Goal: Task Accomplishment & Management: Manage account settings

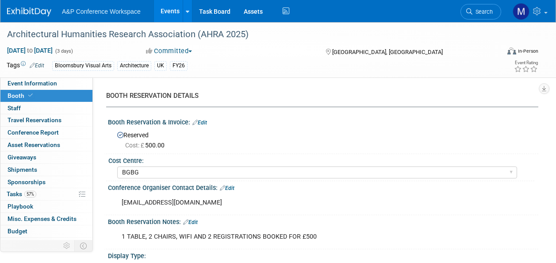
select select "BGBG"
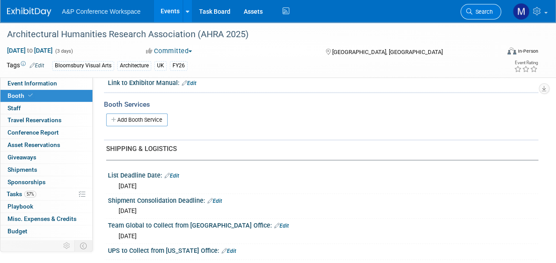
click at [493, 12] on span "Search" at bounding box center [483, 11] width 20 height 7
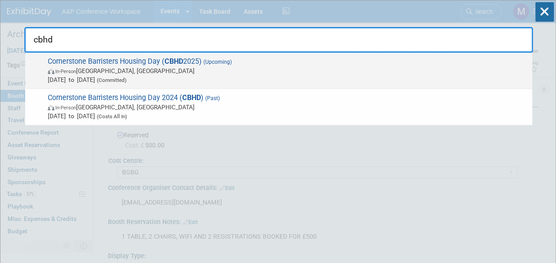
type input "cbhd"
click at [225, 63] on span "(Upcoming)" at bounding box center [217, 62] width 30 height 6
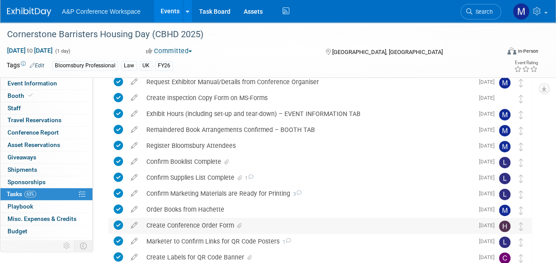
scroll to position [221, 0]
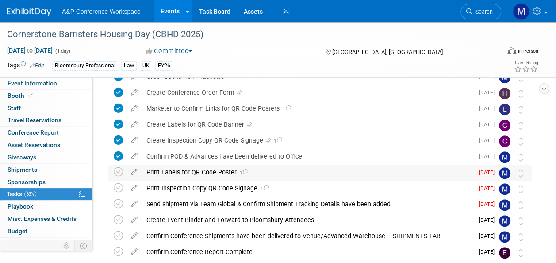
click at [177, 170] on div "Print Labels for QR Code Poster 1" at bounding box center [308, 172] width 332 height 15
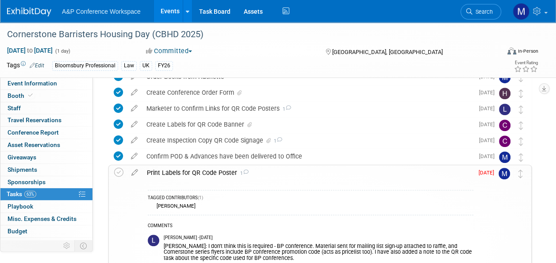
click at [176, 170] on div "Print Labels for QR Code Poster 1" at bounding box center [308, 172] width 331 height 15
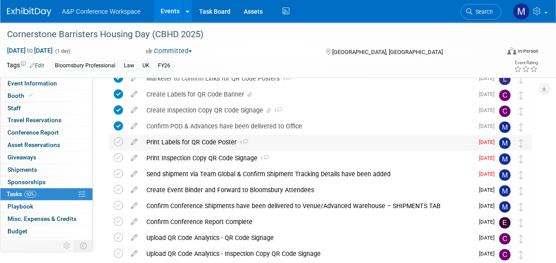
scroll to position [266, 0]
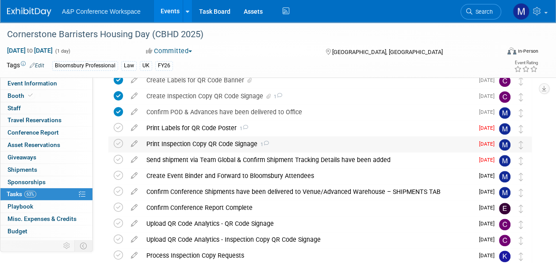
click at [178, 142] on div "Print Inspection Copy QR Code Signage 1" at bounding box center [308, 143] width 332 height 15
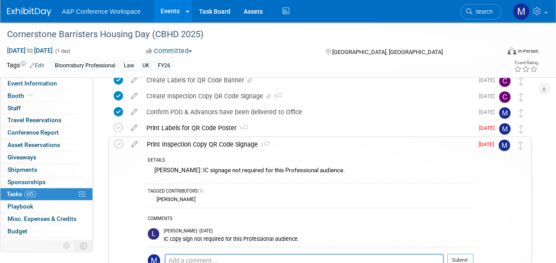
click at [180, 142] on div "Print Inspection Copy QR Code Signage 1" at bounding box center [308, 144] width 331 height 15
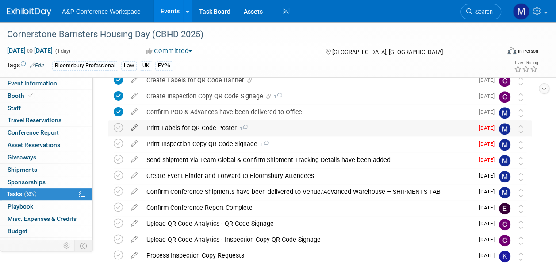
click at [135, 128] on icon at bounding box center [134, 125] width 15 height 11
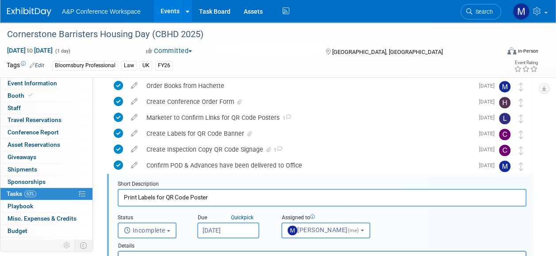
scroll to position [212, 0]
click at [169, 224] on button "Incomplete" at bounding box center [147, 231] width 59 height 16
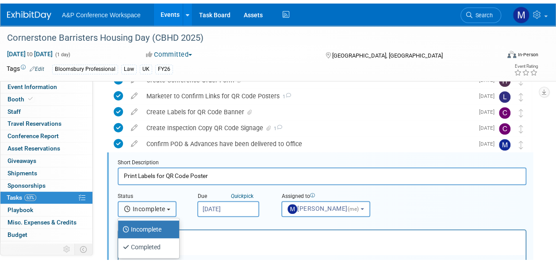
scroll to position [256, 0]
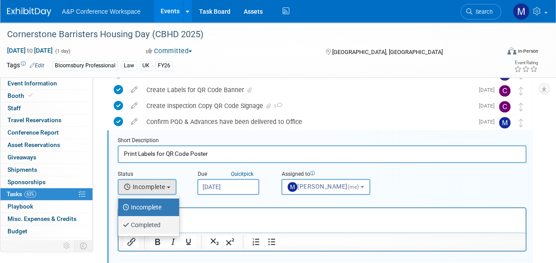
click at [165, 227] on label "Completed" at bounding box center [147, 225] width 48 height 14
click at [119, 227] on input "Completed" at bounding box center [117, 224] width 6 height 6
select select "3"
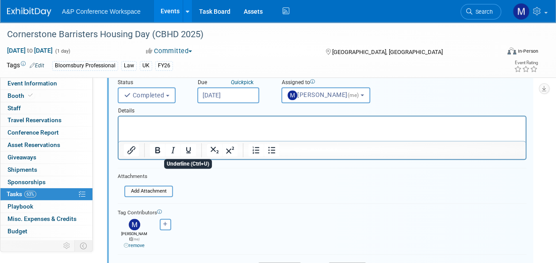
scroll to position [389, 0]
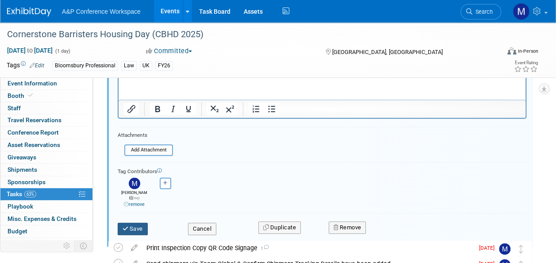
click at [142, 223] on button "Save" at bounding box center [133, 229] width 30 height 12
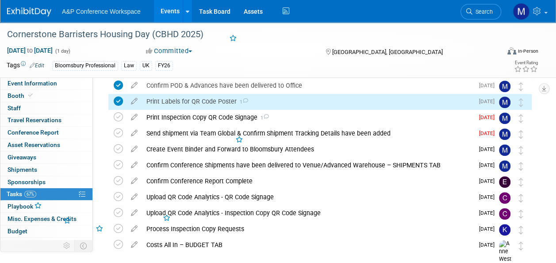
scroll to position [208, 0]
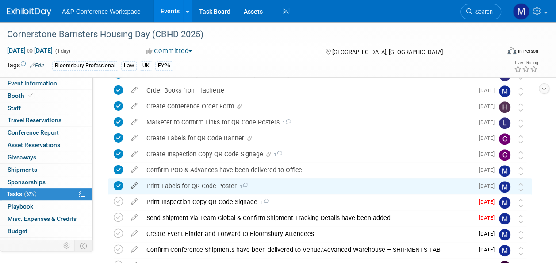
click at [134, 183] on icon at bounding box center [134, 183] width 15 height 11
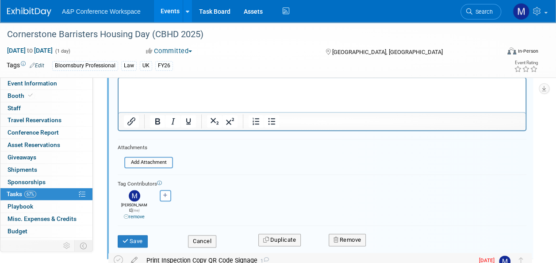
scroll to position [433, 0]
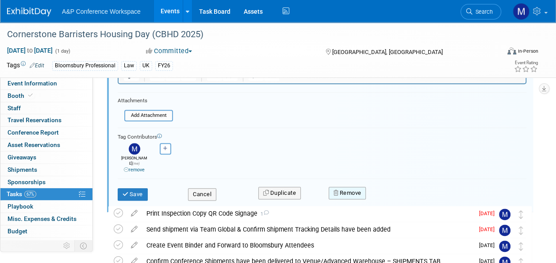
click at [335, 189] on button "Remove" at bounding box center [348, 193] width 38 height 12
click at [392, 198] on icon at bounding box center [390, 200] width 5 height 5
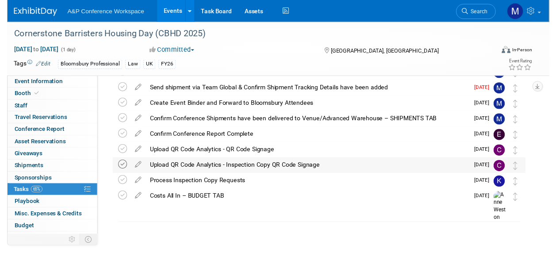
scroll to position [231, 0]
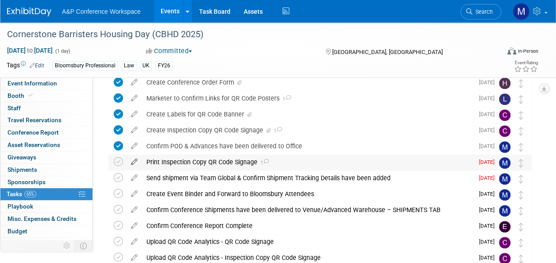
click at [137, 162] on icon at bounding box center [134, 159] width 15 height 11
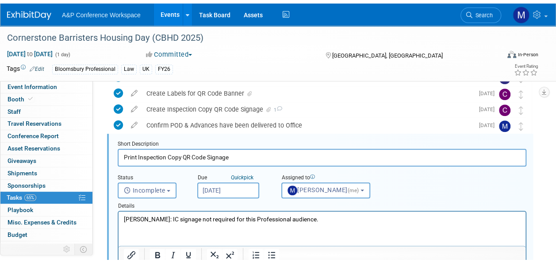
scroll to position [389, 0]
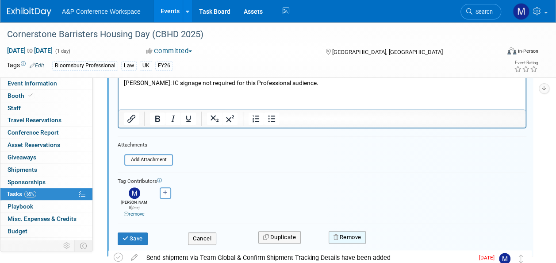
click at [335, 231] on button "Remove" at bounding box center [348, 237] width 38 height 12
click at [397, 241] on link "Yes" at bounding box center [397, 245] width 26 height 14
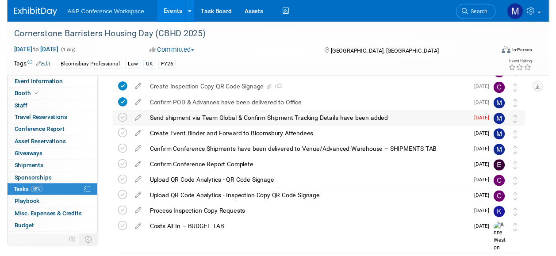
scroll to position [216, 0]
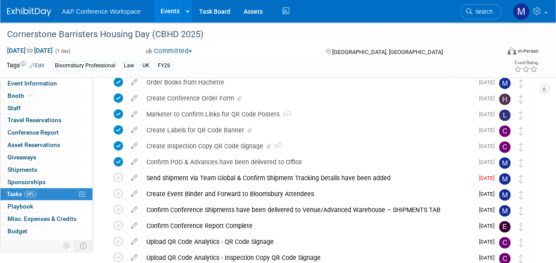
click at [135, 178] on icon at bounding box center [134, 175] width 15 height 11
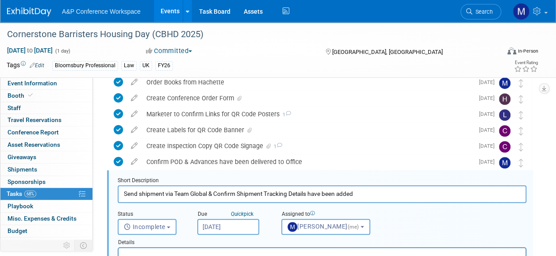
scroll to position [0, 0]
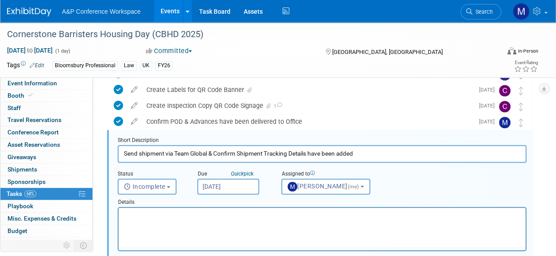
click at [219, 191] on input "Oct 3, 2025" at bounding box center [228, 187] width 62 height 16
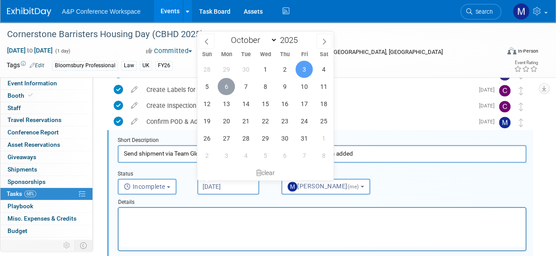
click at [225, 88] on span "6" at bounding box center [226, 86] width 17 height 17
type input "[DATE]"
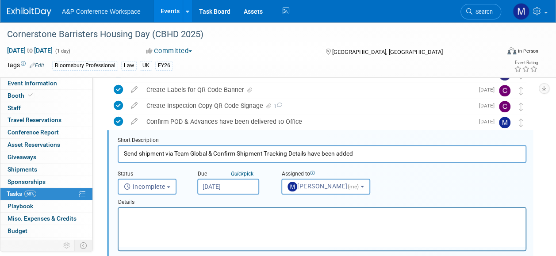
click at [180, 220] on html at bounding box center [322, 214] width 407 height 12
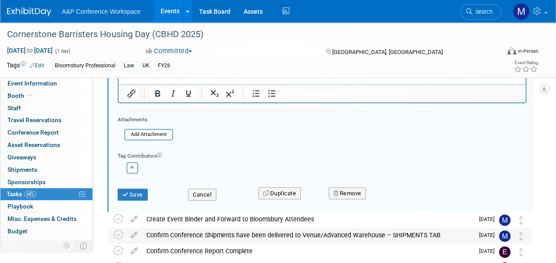
scroll to position [433, 0]
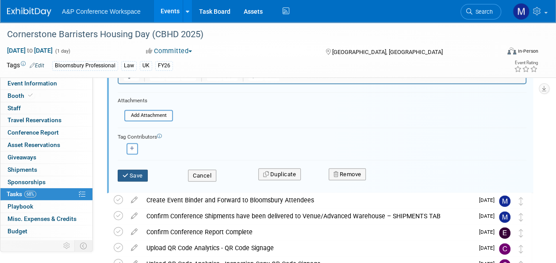
click at [126, 176] on icon "submit" at bounding box center [126, 176] width 7 height 6
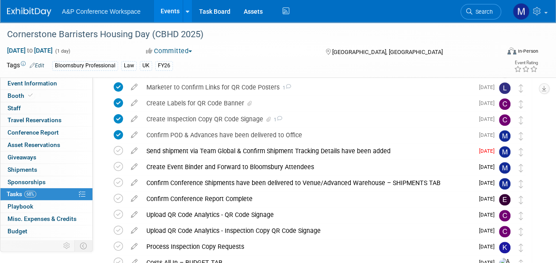
scroll to position [216, 0]
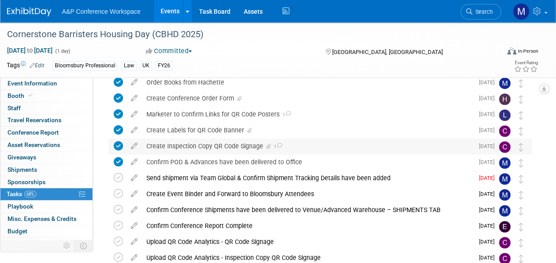
click at [213, 146] on div "Create Inspection Copy QR Code Signage 1" at bounding box center [308, 146] width 332 height 15
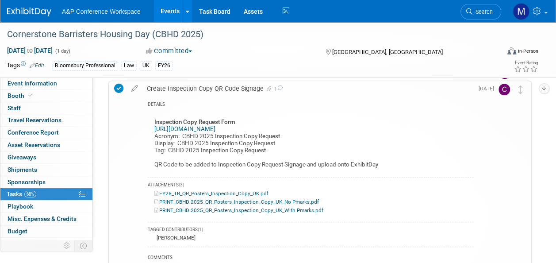
scroll to position [260, 0]
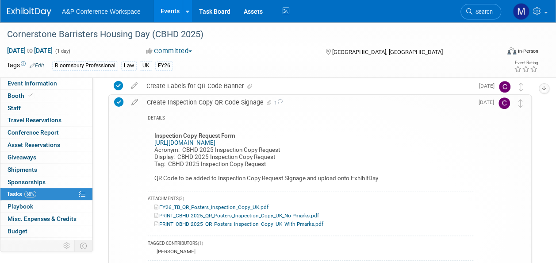
click at [134, 99] on icon at bounding box center [134, 100] width 15 height 11
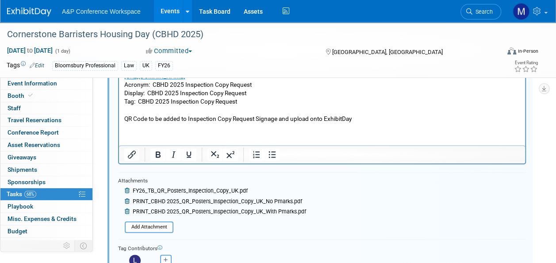
scroll to position [469, 0]
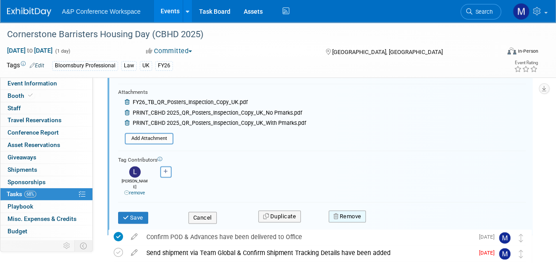
click at [337, 210] on button "Remove" at bounding box center [348, 216] width 38 height 12
click at [394, 217] on link "Yes" at bounding box center [397, 223] width 26 height 14
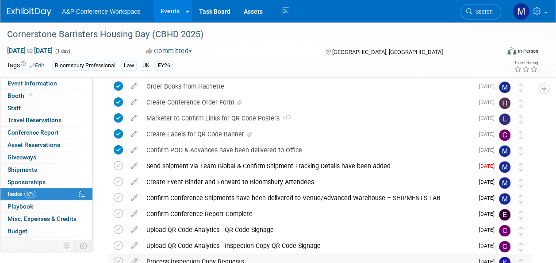
scroll to position [200, 0]
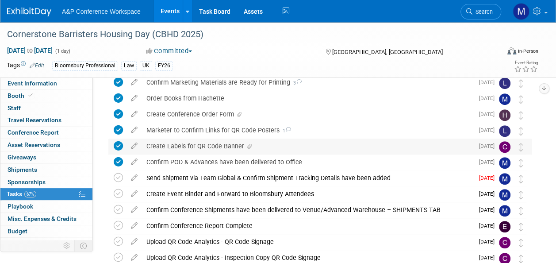
click at [197, 143] on div "Create Labels for QR Code Banner" at bounding box center [308, 146] width 332 height 15
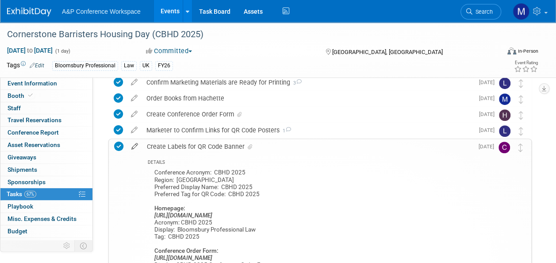
click at [135, 145] on icon at bounding box center [134, 144] width 15 height 11
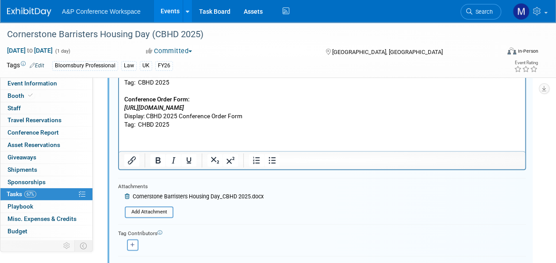
scroll to position [474, 0]
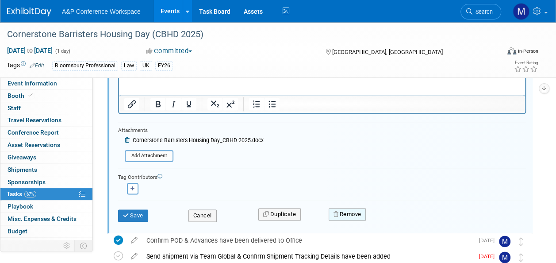
click at [337, 211] on icon "button" at bounding box center [337, 214] width 6 height 6
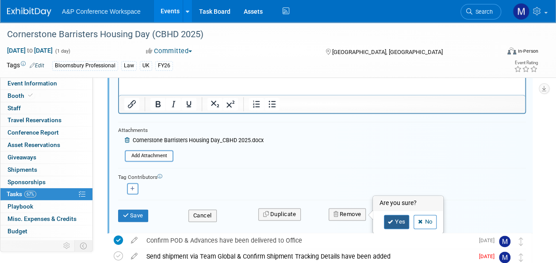
click at [393, 218] on link "Yes" at bounding box center [397, 222] width 26 height 14
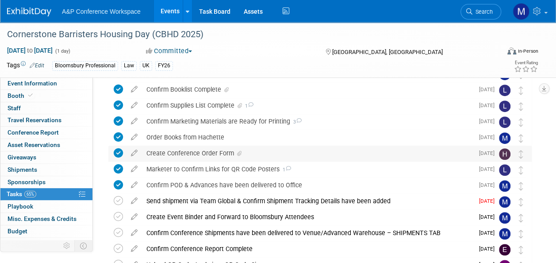
scroll to position [139, 0]
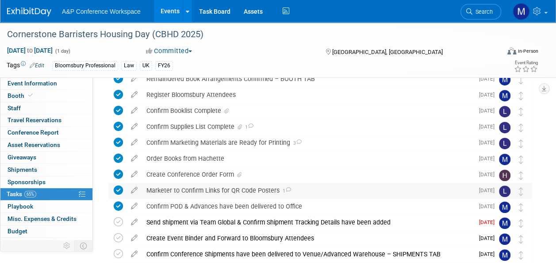
click at [149, 187] on div "Marketer to Confirm Links for QR Code Posters 1" at bounding box center [308, 190] width 332 height 15
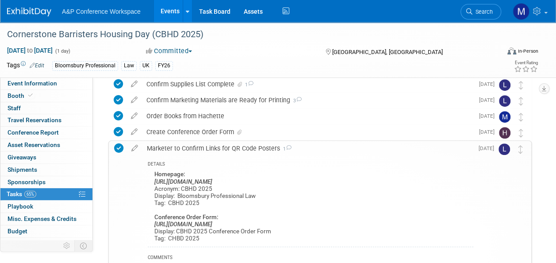
scroll to position [272, 0]
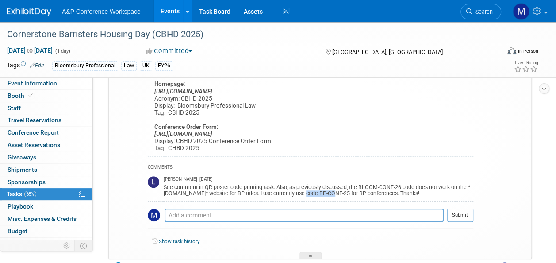
drag, startPoint x: 299, startPoint y: 192, endPoint x: 328, endPoint y: 195, distance: 28.9
click at [328, 195] on div "See comment in QR poster code printing task. Also, as previously discussed, the…" at bounding box center [319, 189] width 310 height 14
drag, startPoint x: 328, startPoint y: 195, endPoint x: 321, endPoint y: 193, distance: 6.9
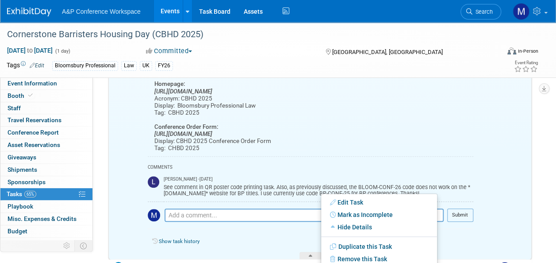
click at [308, 235] on div "Show task history" at bounding box center [311, 242] width 326 height 19
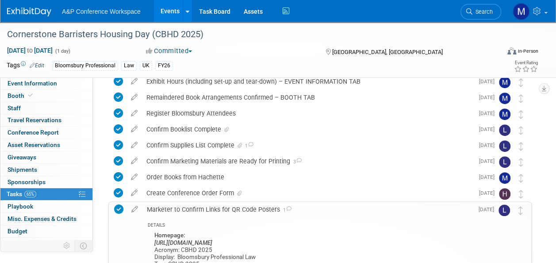
scroll to position [139, 0]
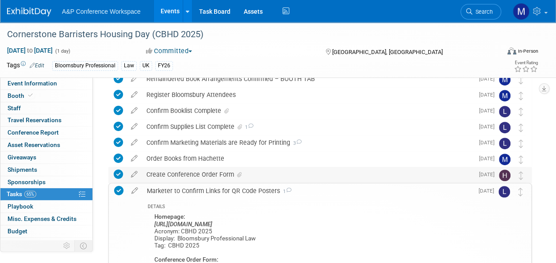
click at [204, 177] on div "Create Conference Order Form" at bounding box center [308, 174] width 332 height 15
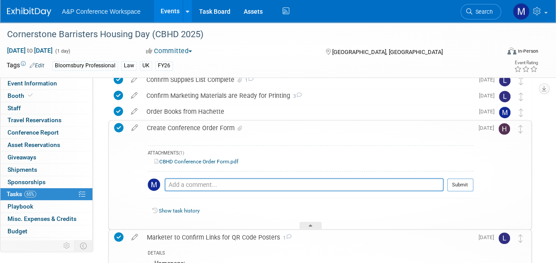
scroll to position [184, 0]
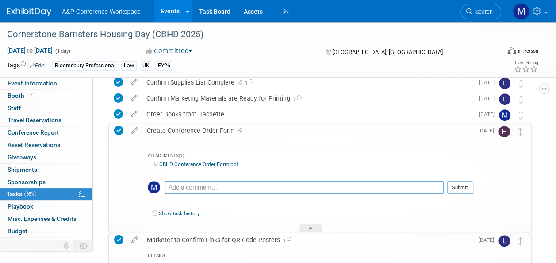
click at [210, 162] on link "CBHD Conference Order Form.pdf" at bounding box center [196, 164] width 84 height 6
click at [305, 226] on div at bounding box center [311, 228] width 22 height 8
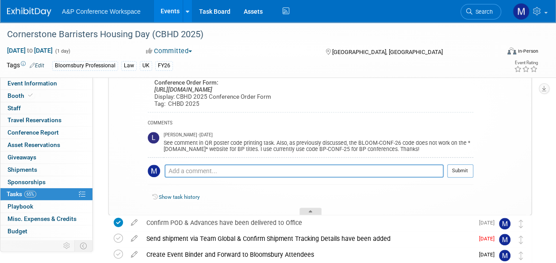
click at [308, 211] on div at bounding box center [311, 212] width 22 height 8
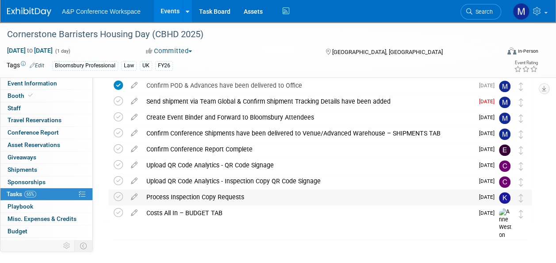
scroll to position [228, 0]
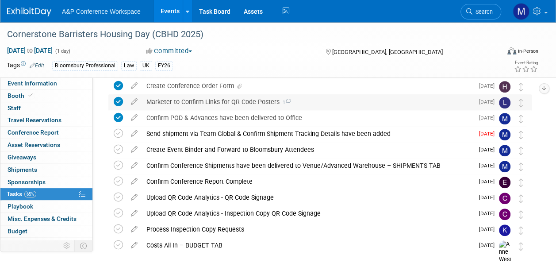
click at [245, 103] on div "Marketer to Confirm Links for QR Code Posters 1" at bounding box center [308, 101] width 332 height 15
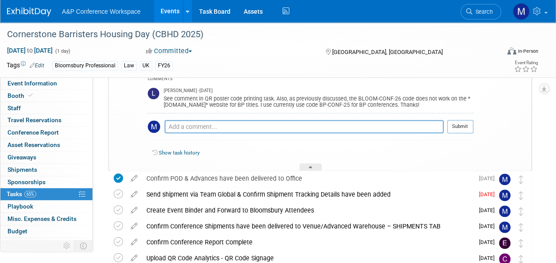
scroll to position [272, 0]
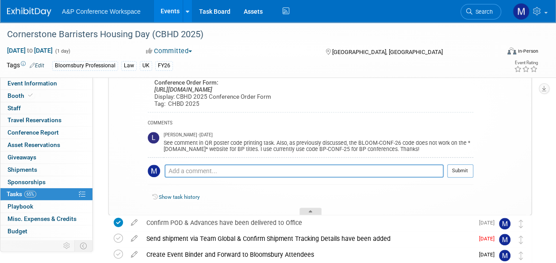
click at [304, 209] on div at bounding box center [311, 212] width 22 height 8
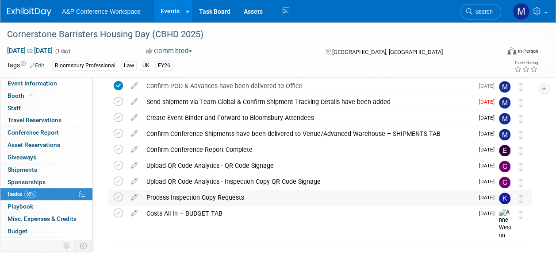
scroll to position [184, 0]
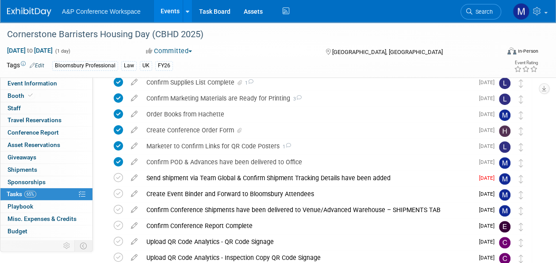
click at [135, 146] on icon at bounding box center [134, 144] width 15 height 11
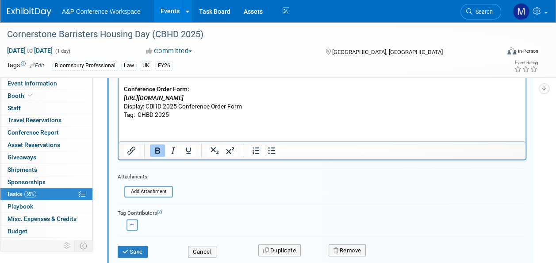
scroll to position [458, 0]
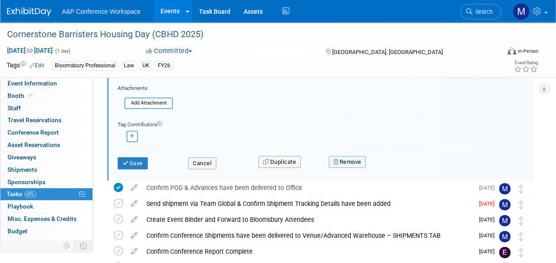
click at [349, 164] on button "Remove" at bounding box center [348, 162] width 38 height 12
click at [392, 168] on icon at bounding box center [390, 169] width 5 height 5
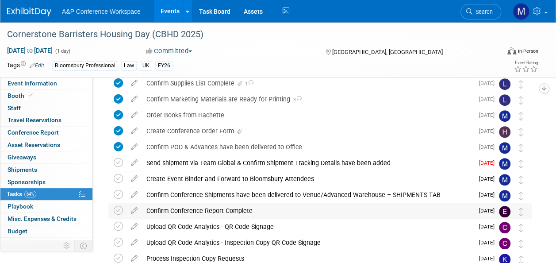
scroll to position [168, 0]
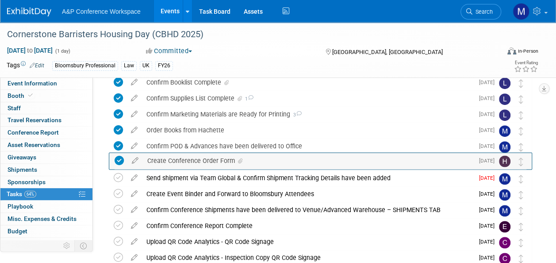
drag, startPoint x: 519, startPoint y: 147, endPoint x: 519, endPoint y: 161, distance: 14.2
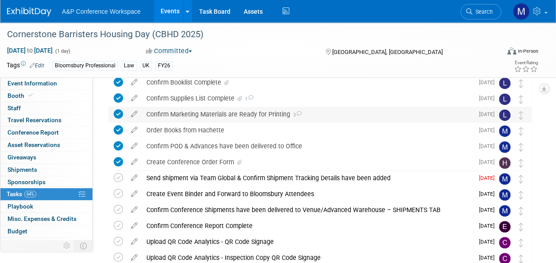
click at [283, 112] on div "Confirm Marketing Materials are Ready for Printing 3" at bounding box center [308, 114] width 332 height 15
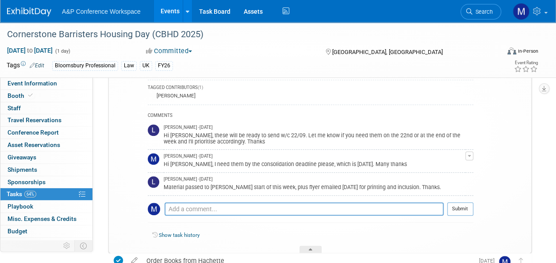
scroll to position [256, 0]
click at [318, 250] on div at bounding box center [311, 249] width 22 height 8
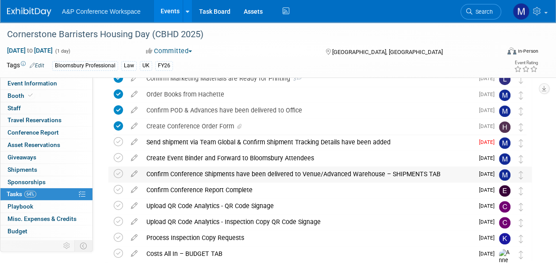
scroll to position [168, 0]
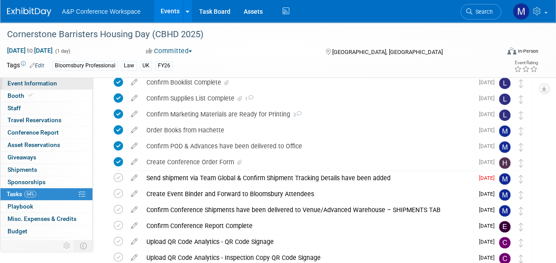
click at [71, 83] on link "Event Information" at bounding box center [46, 83] width 92 height 12
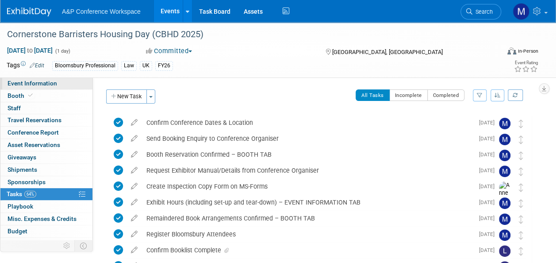
select select "Annual"
select select "Level 2"
select select "In-Person Booth"
select select "Law"
select select "Bloomsbury Professional"
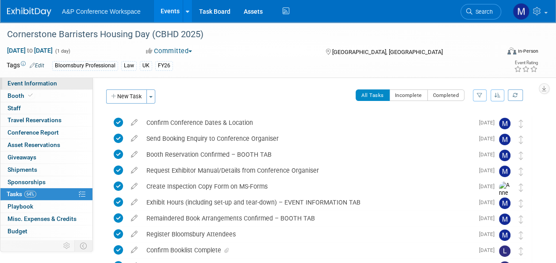
select select "Matt Hambridge"
select select "Louise Morgan"
select select "Brand/Subject Presence​"
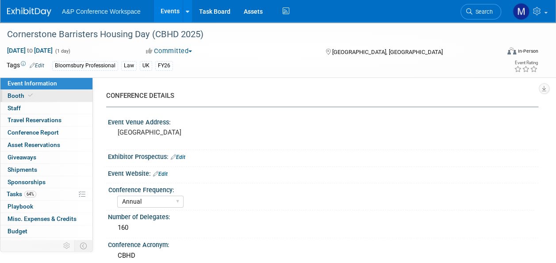
click at [59, 96] on link "Booth" at bounding box center [46, 96] width 92 height 12
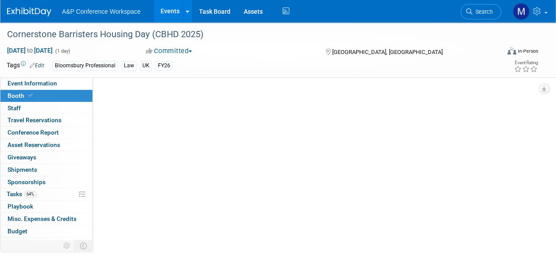
select select "BPTL"
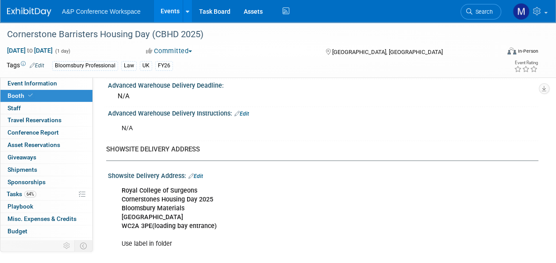
scroll to position [620, 0]
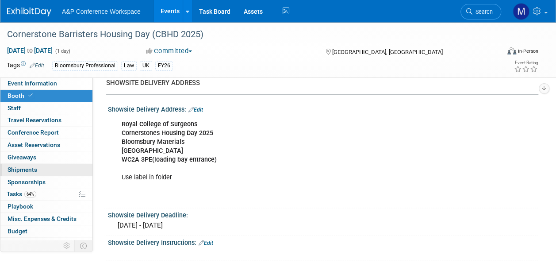
click at [35, 173] on link "0 Shipments 0" at bounding box center [46, 170] width 92 height 12
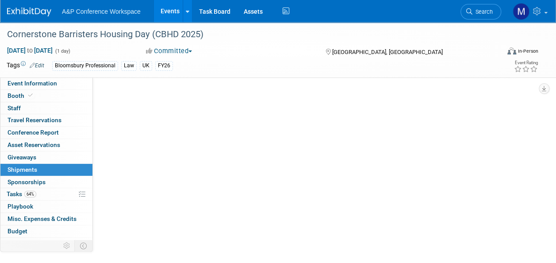
scroll to position [0, 0]
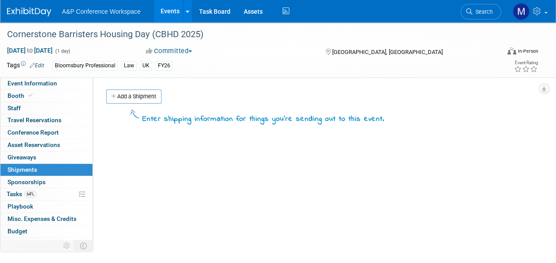
click at [132, 96] on link "Add a Shipment" at bounding box center [133, 96] width 55 height 14
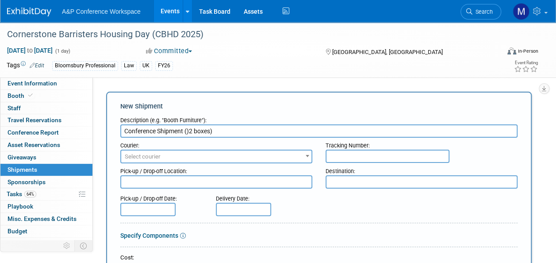
click at [189, 128] on input "Conference Shipment ()2 boxes)" at bounding box center [318, 130] width 397 height 13
type input "Conference Shipment (2 boxes)"
click at [160, 154] on span "Select courier" at bounding box center [143, 156] width 36 height 7
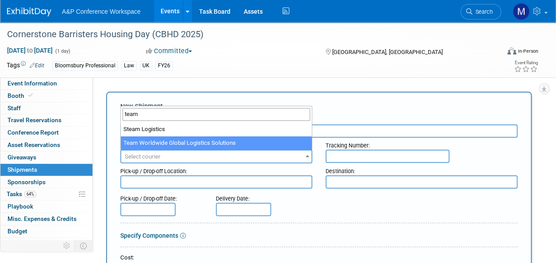
type input "team"
select select "569"
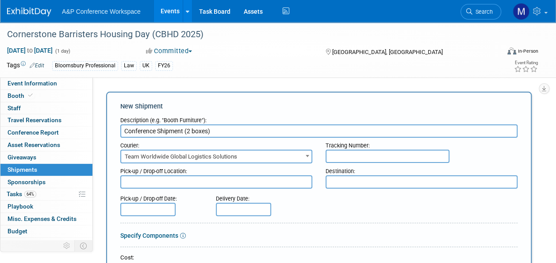
click at [247, 188] on textarea at bounding box center [216, 181] width 192 height 13
type textarea "Oxford office"
type textarea "Conference venue"
click at [166, 211] on input "text" at bounding box center [147, 209] width 55 height 13
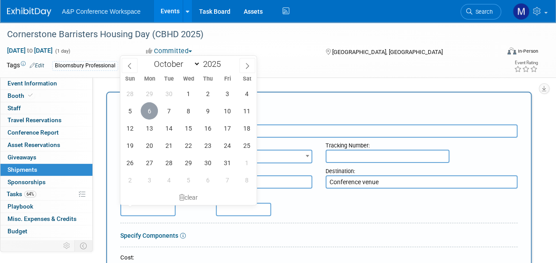
click at [148, 112] on span "6" at bounding box center [149, 110] width 17 height 17
type input "Oct 6, 2025"
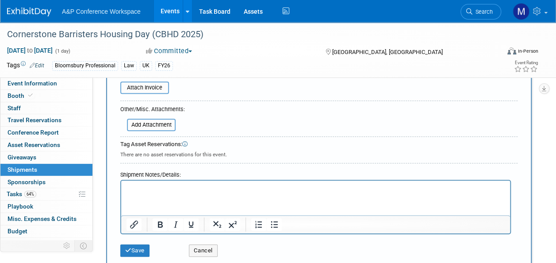
scroll to position [266, 0]
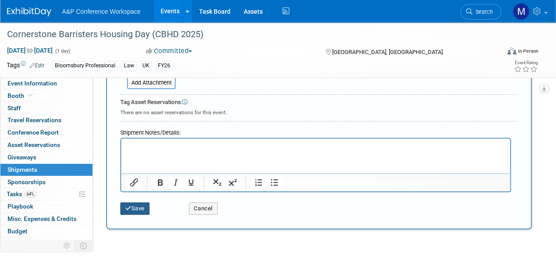
click at [145, 211] on button "Save" at bounding box center [134, 208] width 29 height 12
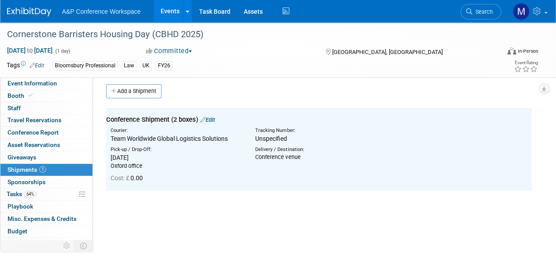
scroll to position [0, 0]
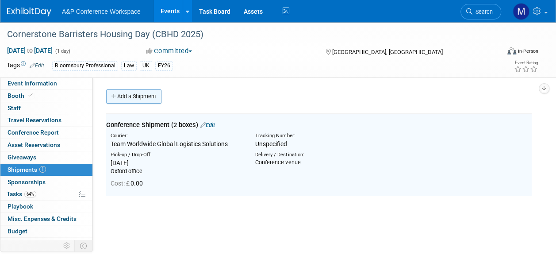
click at [149, 99] on link "Add a Shipment" at bounding box center [133, 96] width 55 height 14
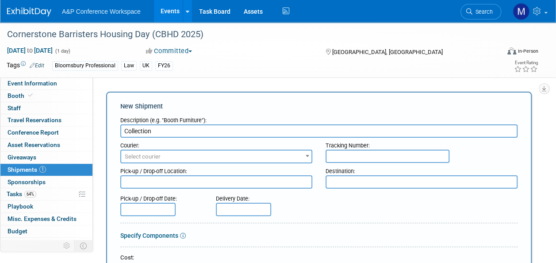
type input "Collection"
click at [182, 158] on span "Select courier" at bounding box center [216, 156] width 190 height 12
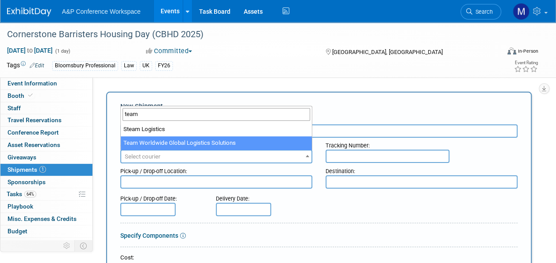
type input "team"
select select "569"
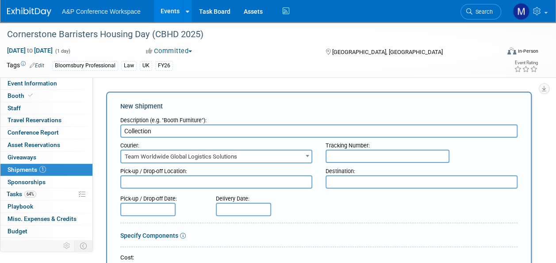
click at [185, 182] on textarea at bounding box center [216, 181] width 192 height 13
type textarea "Conference Location"
click at [331, 181] on textarea at bounding box center [422, 181] width 192 height 13
type textarea "Oxford office"
click at [142, 209] on input "text" at bounding box center [147, 209] width 55 height 13
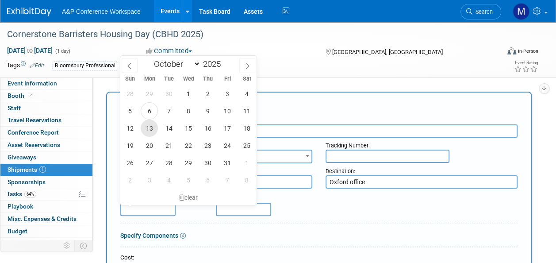
click at [144, 127] on span "13" at bounding box center [149, 127] width 17 height 17
type input "Oct 13, 2025"
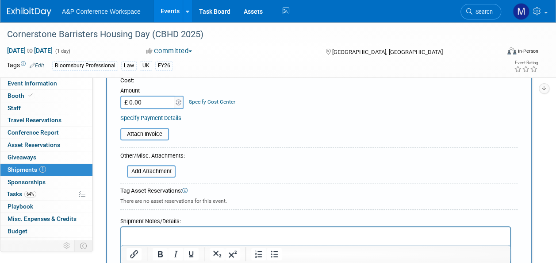
scroll to position [266, 0]
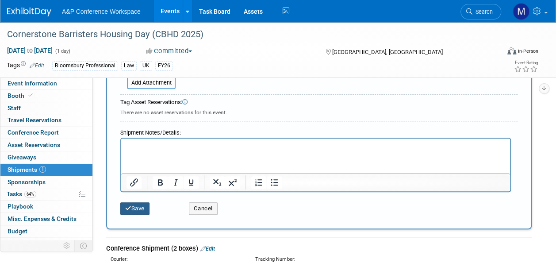
click at [146, 204] on button "Save" at bounding box center [134, 208] width 29 height 12
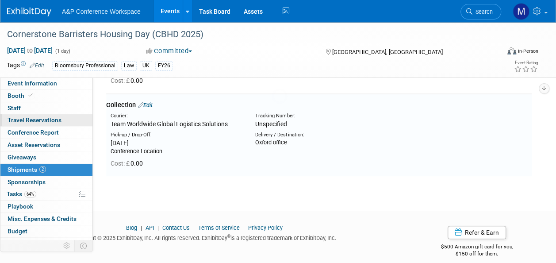
scroll to position [102, 0]
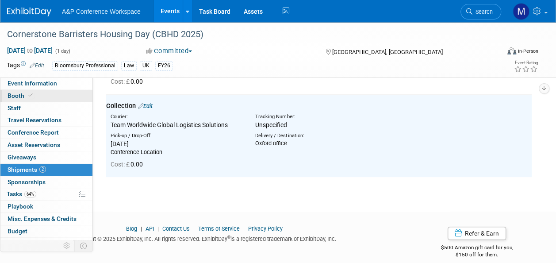
click at [51, 92] on link "Booth" at bounding box center [46, 96] width 92 height 12
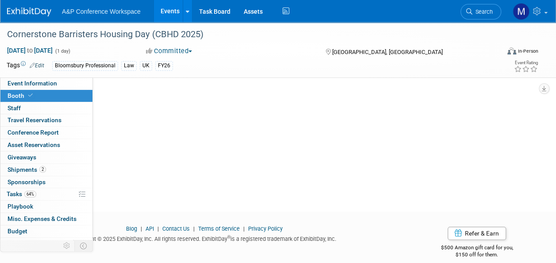
scroll to position [0, 0]
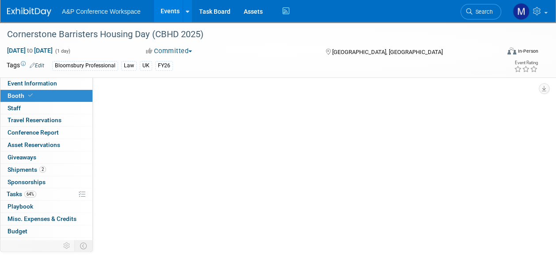
select select "BPTL"
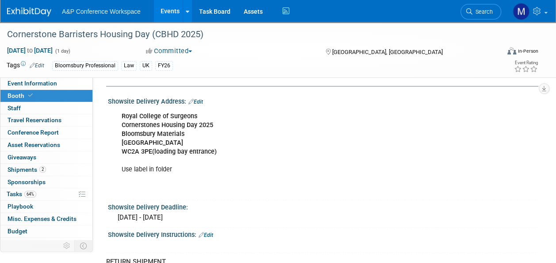
scroll to position [620, 0]
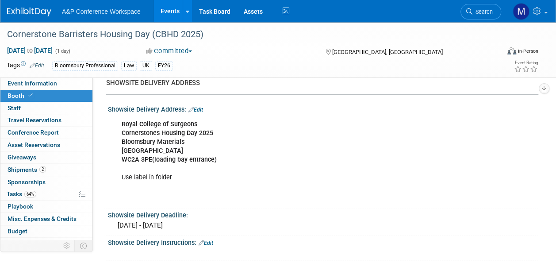
click at [202, 107] on link "Edit" at bounding box center [196, 110] width 15 height 6
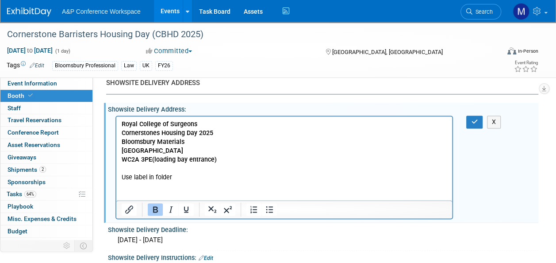
scroll to position [0, 0]
drag, startPoint x: 181, startPoint y: 176, endPoint x: 227, endPoint y: 289, distance: 122.3
click at [116, 176] on html "Royal College of Surgeons Cornerstones Housing Day 2025 Bloomsbury Materials Po…" at bounding box center [284, 158] width 336 height 84
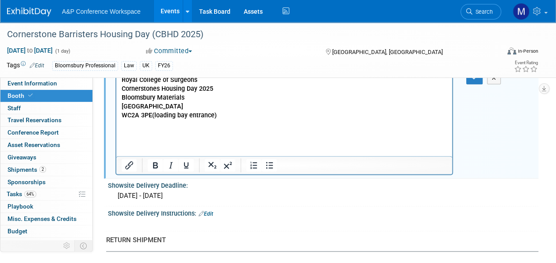
scroll to position [620, 0]
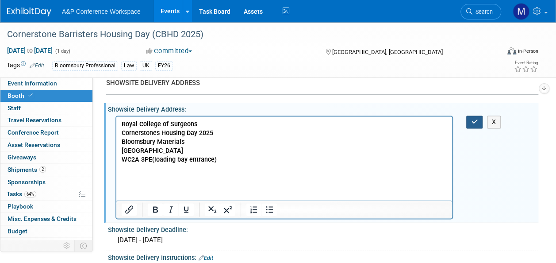
click at [473, 119] on icon "button" at bounding box center [474, 122] width 7 height 6
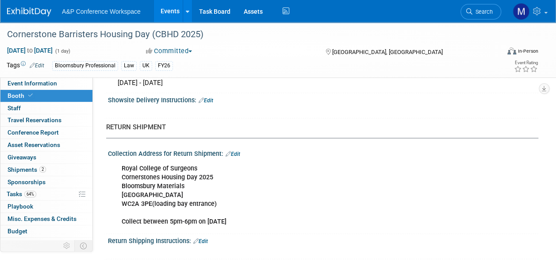
scroll to position [779, 0]
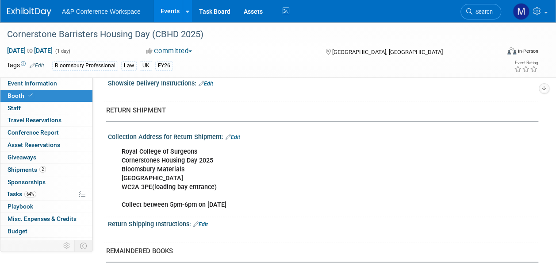
drag, startPoint x: 107, startPoint y: 148, endPoint x: 281, endPoint y: 210, distance: 184.6
copy div "Showsite Delivery Address: Edit Royal College of Surgeons Cornerstones Housing …"
click at [297, 199] on div "Royal College of Surgeons Cornerstones Housing Day 2025 Bloomsbury Materials Po…" at bounding box center [285, 178] width 338 height 71
click at [304, 193] on div "Royal College of Surgeons Cornerstones Housing Day 2025 Bloomsbury Materials Po…" at bounding box center [285, 178] width 338 height 71
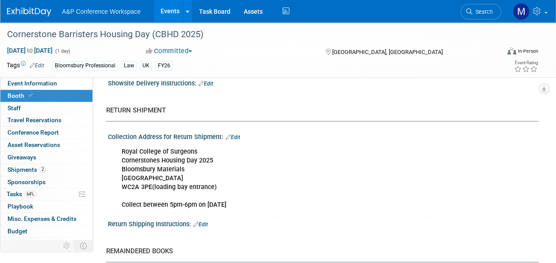
click at [344, 175] on div "Royal College of Surgeons Cornerstones Housing Day 2025 Bloomsbury Materials Po…" at bounding box center [285, 178] width 338 height 71
click at [492, 12] on span "Search" at bounding box center [483, 11] width 20 height 7
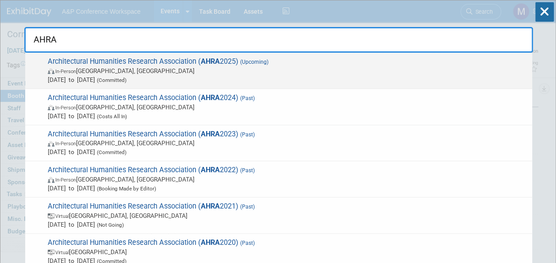
type input "AHRA"
click at [220, 59] on span "Architectural Humanities Research Association ( AHRA 2025) (Upcoming) In-Person…" at bounding box center [286, 70] width 483 height 27
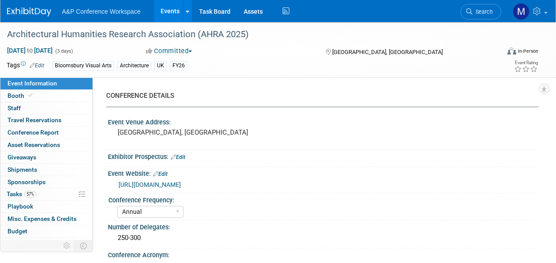
select select "Annual"
select select "Level 2"
select select "In-Person Booth"
select select "Architecture"
select select "Bloomsbury Visual Arts"
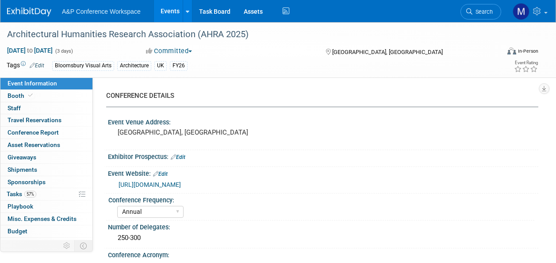
select select "[PERSON_NAME]"
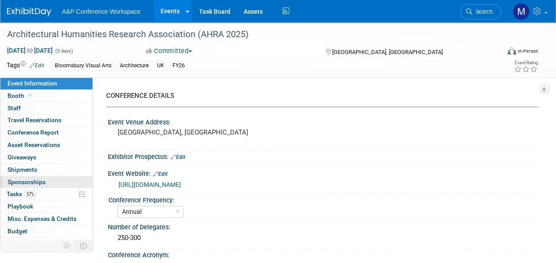
click at [42, 186] on div "Event Information Event Info Booth Booth 0 Staff 0 Staff 0 Travel Reservations …" at bounding box center [46, 158] width 93 height 162
click at [50, 194] on link "57% Tasks 57%" at bounding box center [46, 194] width 92 height 12
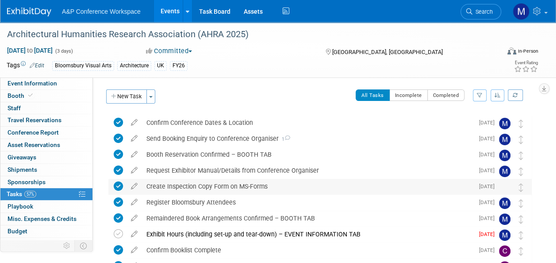
scroll to position [44, 0]
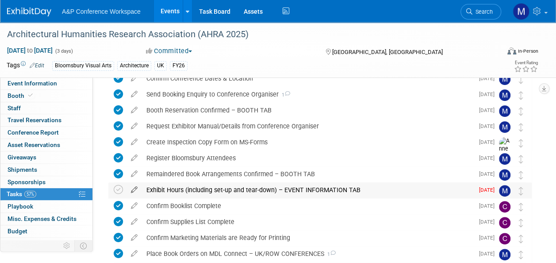
click at [131, 190] on icon at bounding box center [134, 187] width 15 height 11
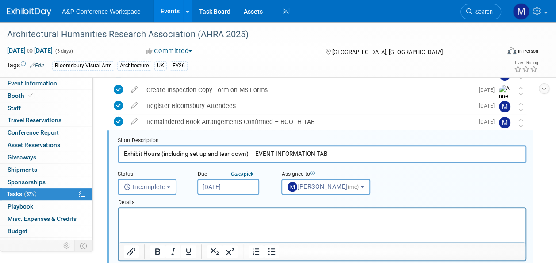
scroll to position [0, 0]
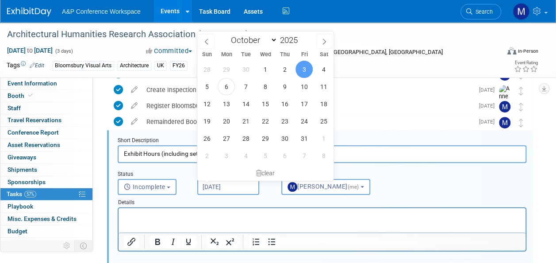
click at [233, 189] on input "Oct 3, 2025" at bounding box center [228, 187] width 62 height 16
click at [287, 107] on span "16" at bounding box center [284, 103] width 17 height 17
type input "Oct 16, 2025"
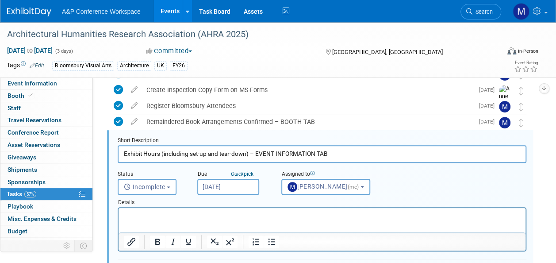
click at [235, 218] on p "Rich Text Area. Press ALT-0 for help." at bounding box center [322, 216] width 397 height 8
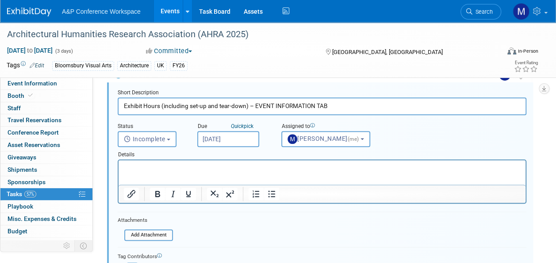
scroll to position [229, 0]
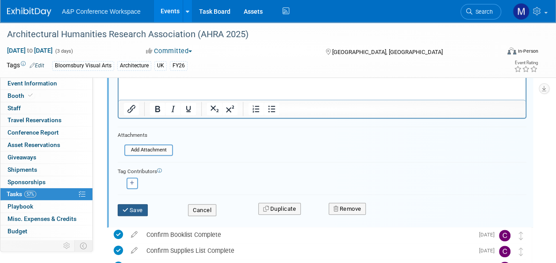
click at [139, 209] on button "Save" at bounding box center [133, 210] width 30 height 12
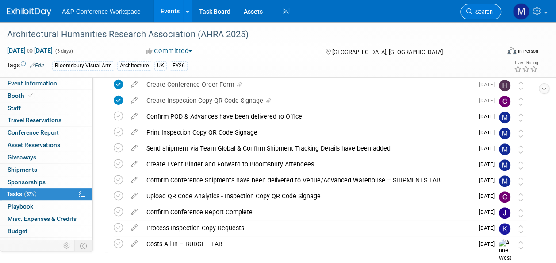
click at [480, 14] on span "Search" at bounding box center [483, 11] width 20 height 7
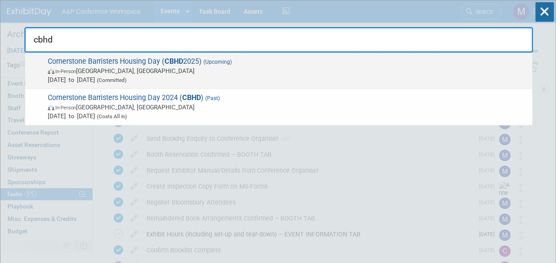
type input "cbhd"
click at [182, 54] on div "Cornerstone Barristers Housing Day ( CBHD 2025) (Upcoming) In-Person London, Un…" at bounding box center [278, 71] width 507 height 36
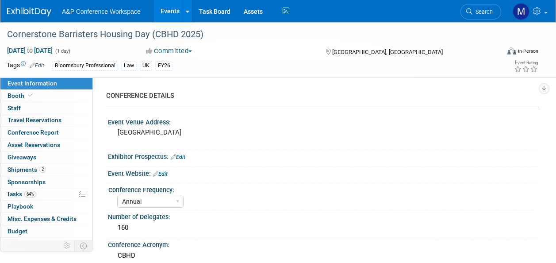
select select "Annual"
select select "Level 2"
select select "In-Person Booth"
select select "Law"
select select "Bloomsbury Professional"
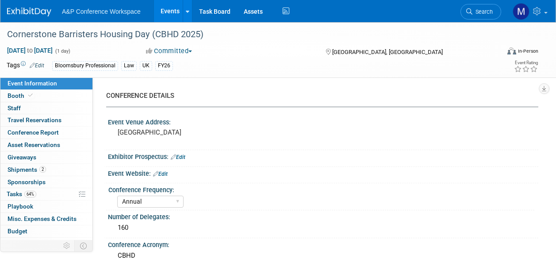
select select "[PERSON_NAME]"
select select "Brand/Subject Presence​"
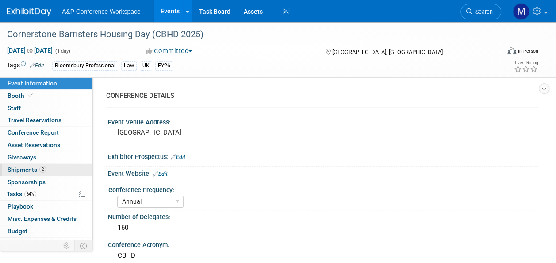
click at [55, 170] on link "2 Shipments 2" at bounding box center [46, 170] width 92 height 12
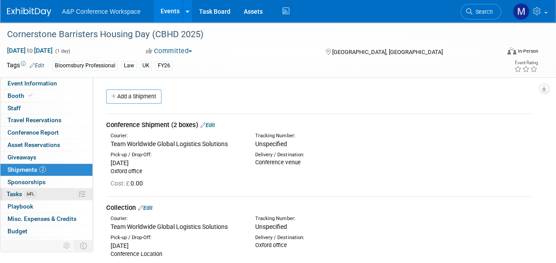
click at [56, 192] on link "64% Tasks 64%" at bounding box center [46, 194] width 92 height 12
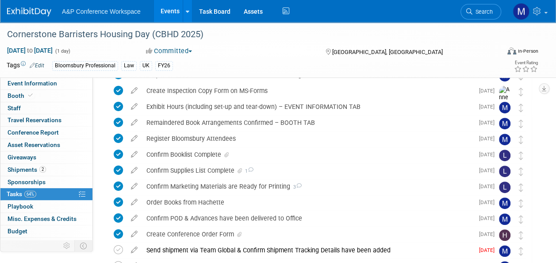
scroll to position [133, 0]
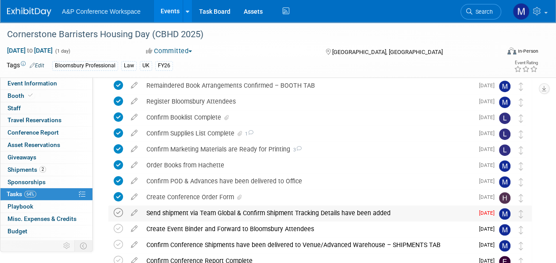
click at [122, 213] on icon at bounding box center [118, 212] width 9 height 9
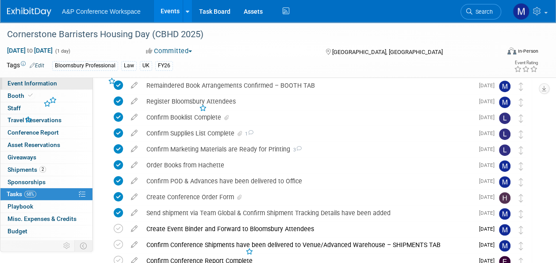
click at [55, 84] on span "Event Information" at bounding box center [33, 83] width 50 height 7
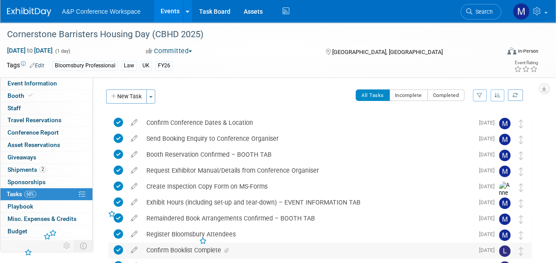
select select "Annual"
select select "Level 2"
select select "In-Person Booth"
select select "Law"
select select "Bloomsbury Professional"
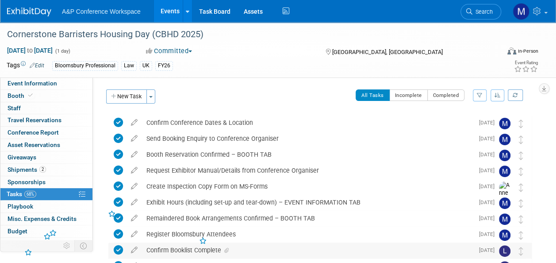
select select "[PERSON_NAME]"
select select "Brand/Subject Presence​"
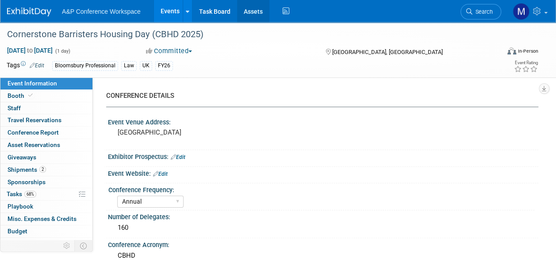
click at [248, 13] on link "Assets" at bounding box center [253, 11] width 32 height 22
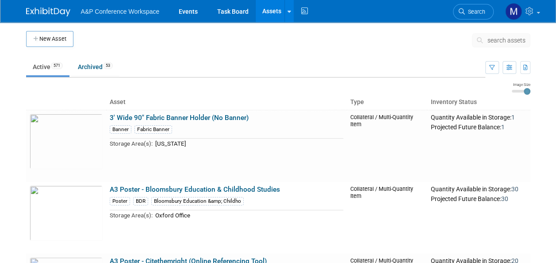
click at [508, 37] on span "search assets" at bounding box center [507, 40] width 38 height 7
click at [501, 40] on span "search assets" at bounding box center [507, 40] width 38 height 7
click at [497, 41] on span "search assets" at bounding box center [507, 40] width 38 height 7
click at [499, 42] on span "search assets" at bounding box center [507, 40] width 38 height 7
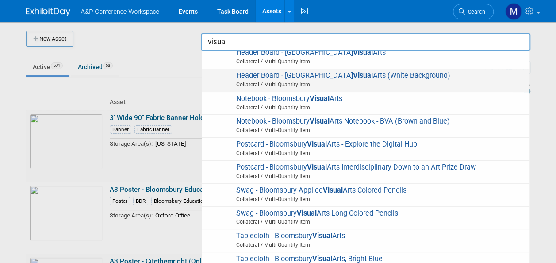
scroll to position [250, 0]
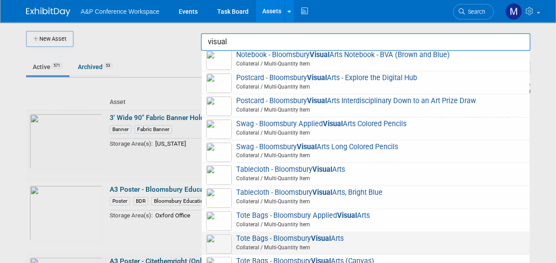
click at [340, 234] on span "Tote Bags - Bloomsbury Visual Arts Collateral / Multi-Quantity Item" at bounding box center [365, 243] width 319 height 18
type input "Tote Bags - Bloomsbury Visual Arts"
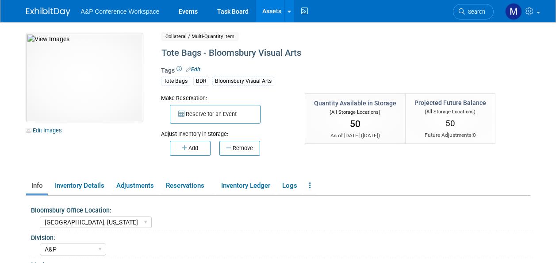
select select "[GEOGRAPHIC_DATA], [US_STATE]"
select select "A&P"
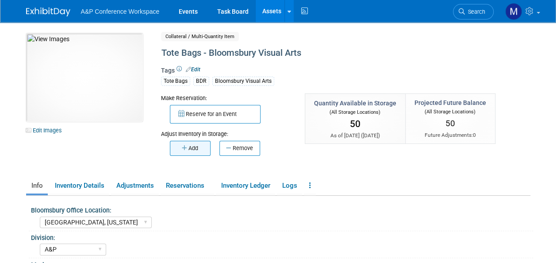
click at [187, 149] on icon "button" at bounding box center [185, 148] width 7 height 6
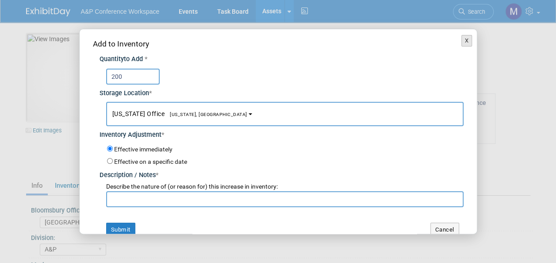
type input "200"
click at [463, 39] on button "X" at bounding box center [467, 41] width 11 height 12
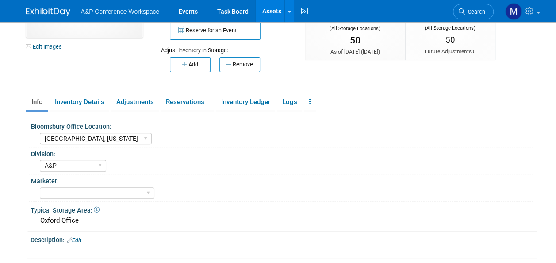
scroll to position [89, 0]
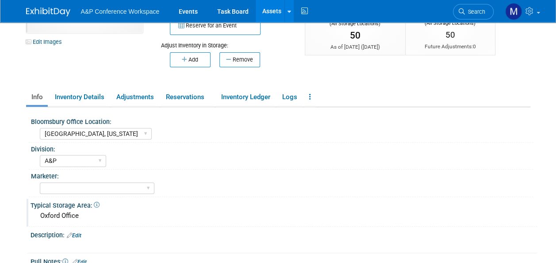
click at [83, 217] on div "Oxford Office" at bounding box center [283, 216] width 493 height 14
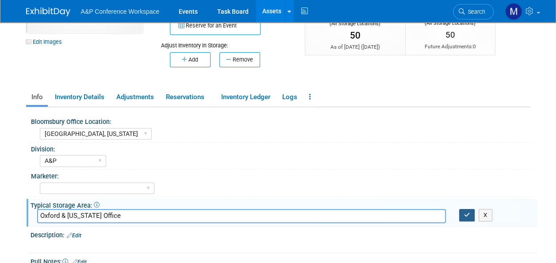
type input "Oxford & [US_STATE] Office"
click at [466, 212] on icon "button" at bounding box center [467, 215] width 6 height 6
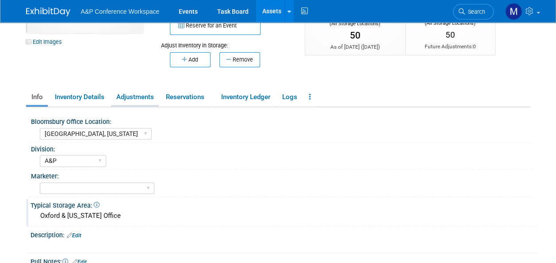
click at [125, 98] on link "Adjustments" at bounding box center [135, 96] width 48 height 15
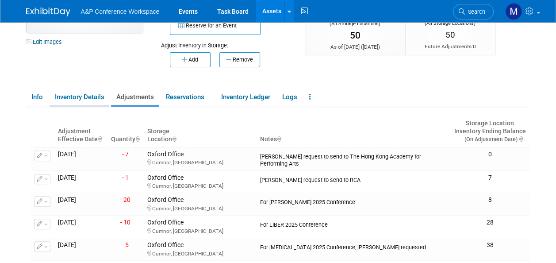
click at [90, 93] on link "Inventory Details" at bounding box center [80, 96] width 60 height 15
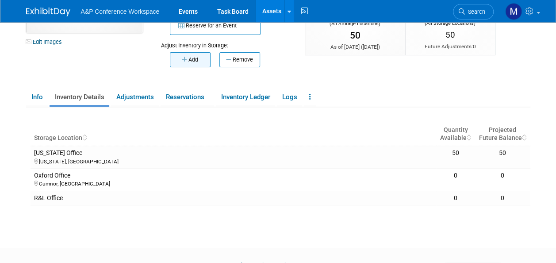
click at [195, 59] on button "Add" at bounding box center [190, 59] width 41 height 15
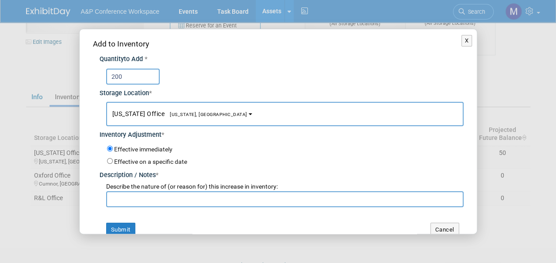
type input "200"
click at [193, 113] on span "[US_STATE], [GEOGRAPHIC_DATA]" at bounding box center [206, 115] width 83 height 6
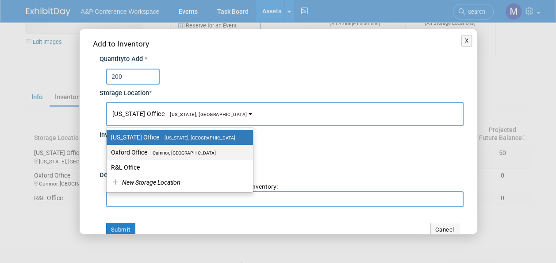
click at [191, 150] on span "Cumnor, [GEOGRAPHIC_DATA]" at bounding box center [181, 153] width 69 height 6
click at [108, 150] on input "Oxford Office [GEOGRAPHIC_DATA], [GEOGRAPHIC_DATA]" at bounding box center [105, 153] width 6 height 6
select select "11222978"
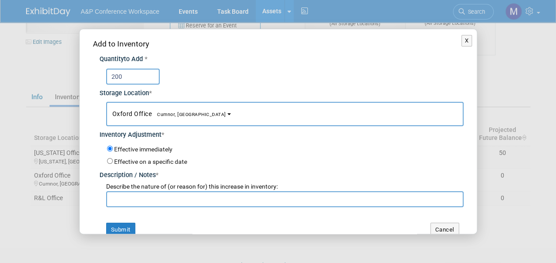
click at [178, 201] on input "text" at bounding box center [285, 199] width 358 height 16
type input "New Stock"
click at [122, 230] on button "Submit" at bounding box center [120, 230] width 29 height 14
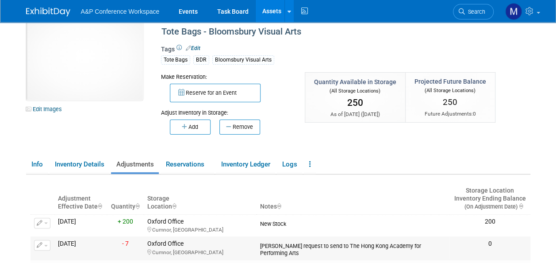
scroll to position [0, 0]
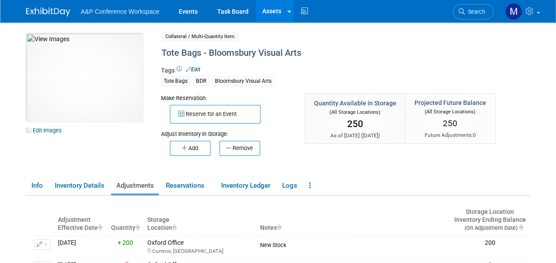
click at [271, 4] on link "Assets" at bounding box center [272, 11] width 32 height 22
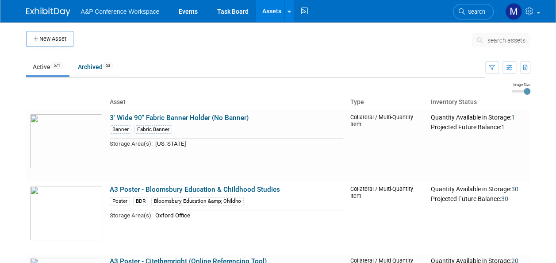
click at [505, 41] on span "search assets" at bounding box center [507, 40] width 38 height 7
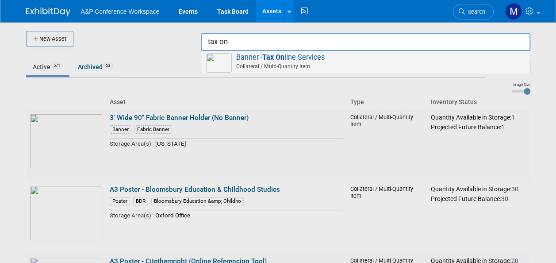
click at [294, 59] on span "Banner - Tax On line Services Collateral / Multi-Quantity Item" at bounding box center [365, 62] width 319 height 18
type input "Banner - Tax Online Services"
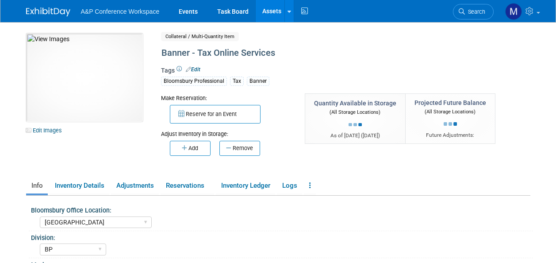
select select "[GEOGRAPHIC_DATA]"
select select "BP"
select select "[PERSON_NAME]"
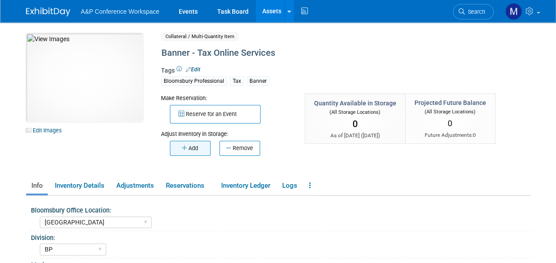
click at [194, 150] on button "Add" at bounding box center [190, 148] width 41 height 15
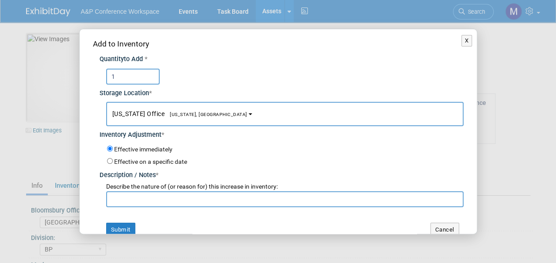
type input "1"
click at [195, 113] on span "[US_STATE], [GEOGRAPHIC_DATA]" at bounding box center [206, 115] width 83 height 6
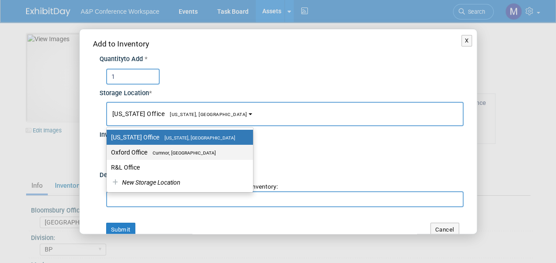
click at [189, 150] on span "Cumnor, [GEOGRAPHIC_DATA]" at bounding box center [181, 153] width 69 height 6
click at [108, 150] on input "Oxford Office Cumnor, United Kingdom" at bounding box center [105, 153] width 6 height 6
select select "11222978"
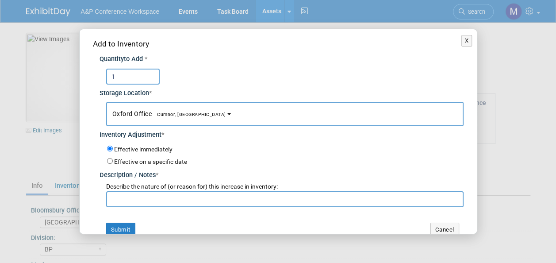
click at [189, 193] on input "text" at bounding box center [285, 199] width 358 height 16
type input "CIOT 2025 C"
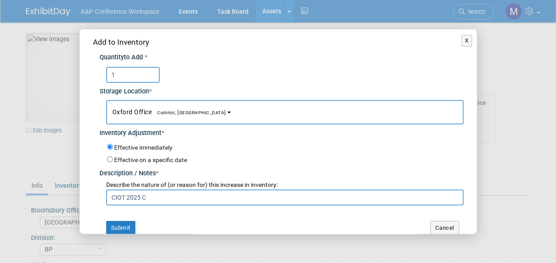
click at [189, 193] on input "CIOT 2025 C" at bounding box center [285, 197] width 358 height 16
drag, startPoint x: 223, startPoint y: 197, endPoint x: 87, endPoint y: 199, distance: 136.3
click at [87, 199] on div "Add to Inventory Quantity to Add * 1 Storage Location * New York Office<span st…" at bounding box center [278, 135] width 397 height 216
type input "CIOT 2025 Conference Returns"
click at [124, 227] on button "Submit" at bounding box center [120, 228] width 29 height 14
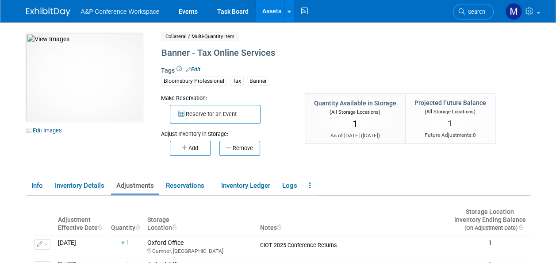
click at [274, 10] on link "Assets" at bounding box center [272, 11] width 32 height 22
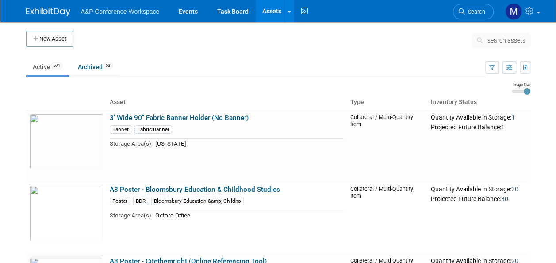
click at [492, 34] on button "search assets" at bounding box center [501, 40] width 58 height 14
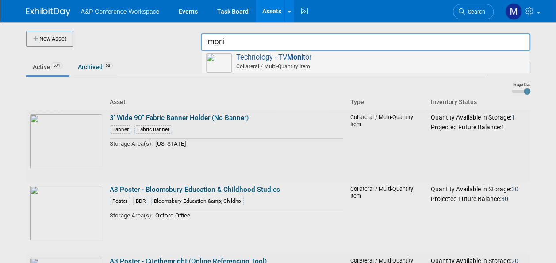
click at [303, 58] on strong "Moni" at bounding box center [295, 57] width 16 height 8
type input "Technology - TV Monitor"
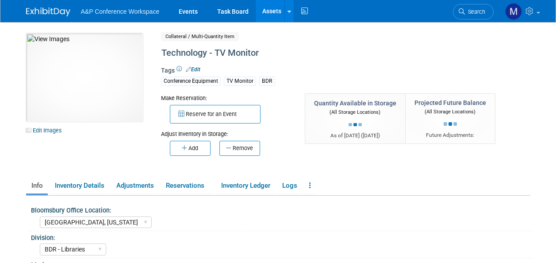
select select "[GEOGRAPHIC_DATA], [US_STATE]"
select select "BDR - Libraries"
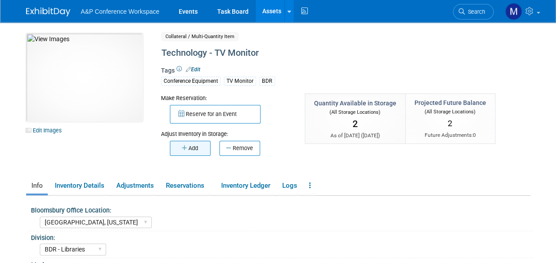
click at [199, 150] on button "Add" at bounding box center [190, 148] width 41 height 15
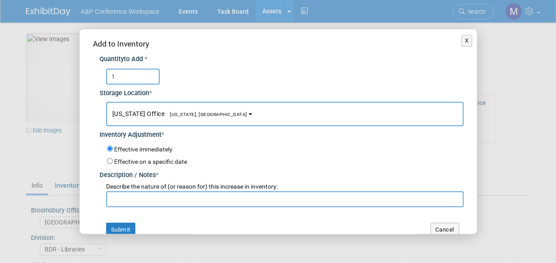
type input "1"
click at [165, 112] on span "[US_STATE], [GEOGRAPHIC_DATA]" at bounding box center [206, 115] width 83 height 6
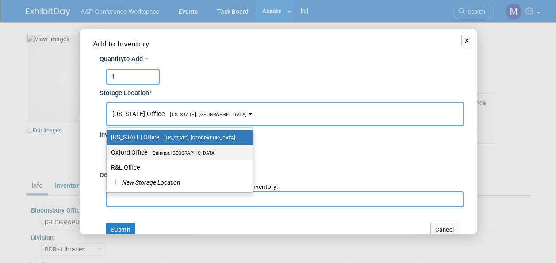
click at [164, 145] on link "Oxford Office [GEOGRAPHIC_DATA], [GEOGRAPHIC_DATA]" at bounding box center [180, 152] width 146 height 15
click at [166, 155] on label "Oxford Office [GEOGRAPHIC_DATA], [GEOGRAPHIC_DATA]" at bounding box center [177, 152] width 133 height 12
click at [108, 155] on input "Oxford Office [GEOGRAPHIC_DATA], [GEOGRAPHIC_DATA]" at bounding box center [105, 153] width 6 height 6
select select "11222978"
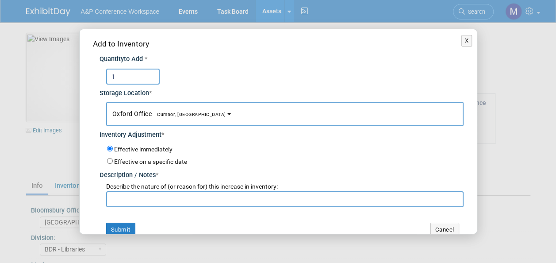
click at [153, 199] on input "text" at bounding box center [285, 199] width 358 height 16
paste input "CIOT 2025 Conference Returns"
type input "CIOT 2025 Conference Returns"
click at [121, 223] on button "Submit" at bounding box center [120, 230] width 29 height 14
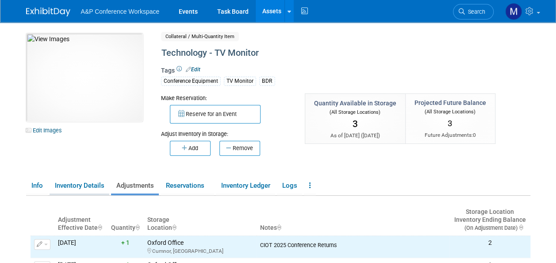
click at [87, 185] on link "Inventory Details" at bounding box center [80, 185] width 60 height 15
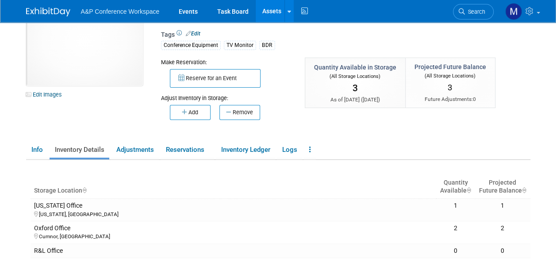
scroll to position [44, 0]
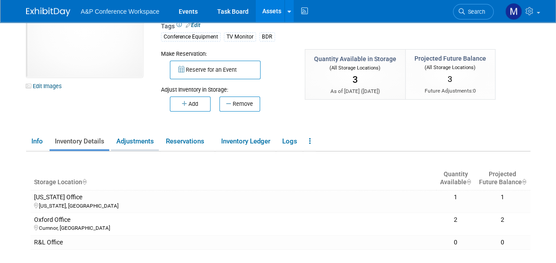
click at [151, 142] on link "Adjustments" at bounding box center [135, 141] width 48 height 15
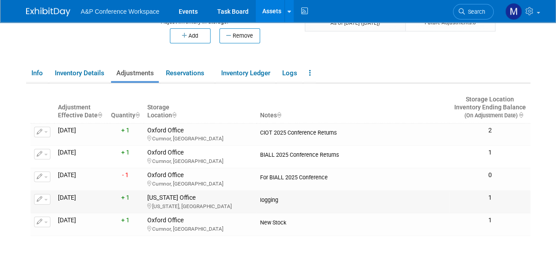
scroll to position [133, 0]
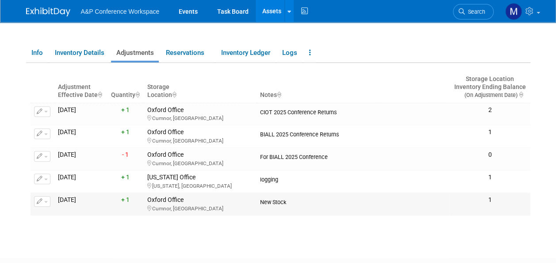
click at [46, 201] on button "button" at bounding box center [42, 201] width 16 height 11
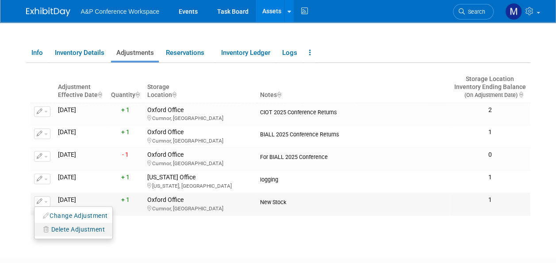
click at [60, 228] on span "Delete Adjustment" at bounding box center [78, 229] width 54 height 7
click at [131, 231] on icon at bounding box center [134, 234] width 6 height 6
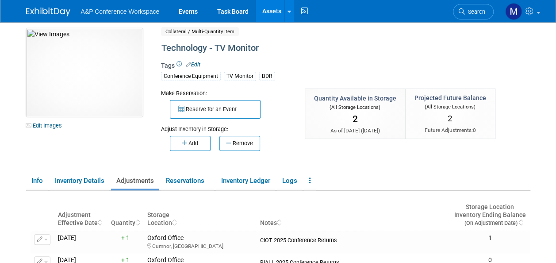
scroll to position [0, 0]
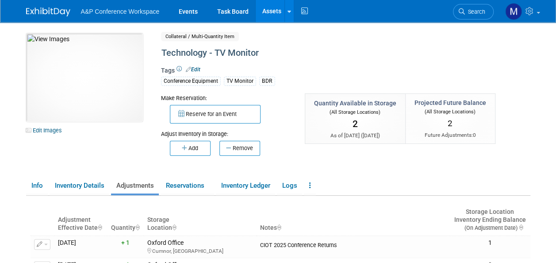
click at [268, 16] on link "Assets" at bounding box center [272, 11] width 32 height 22
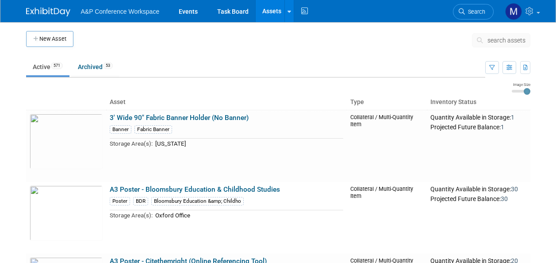
click at [504, 41] on span "search assets" at bounding box center [507, 40] width 38 height 7
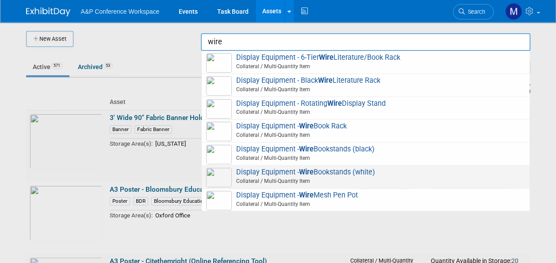
click at [316, 173] on span "Display Equipment - Wire Bookstands (white) Collateral / Multi-Quantity Item" at bounding box center [365, 177] width 319 height 18
type input "Display Equipment - Wire Bookstands (white)"
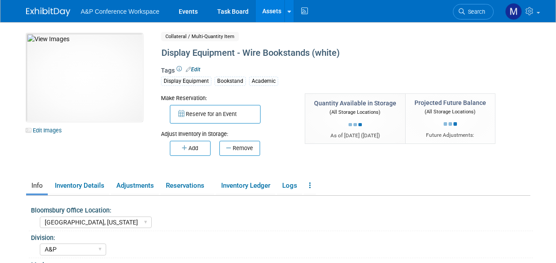
select select "[GEOGRAPHIC_DATA], [US_STATE]"
select select "A&P"
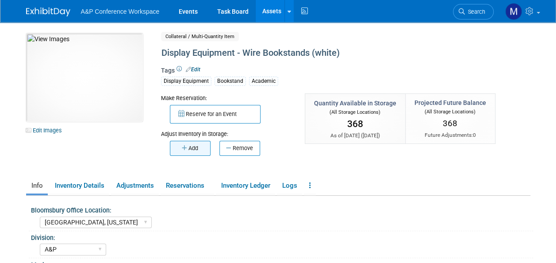
click at [184, 150] on icon "button" at bounding box center [185, 148] width 7 height 6
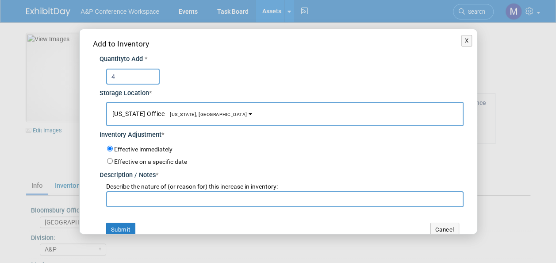
type input "4"
click at [197, 116] on span "[US_STATE], [GEOGRAPHIC_DATA]" at bounding box center [206, 115] width 83 height 6
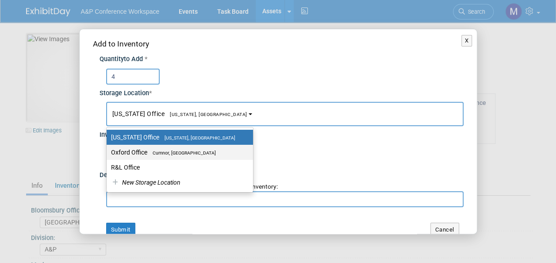
click at [187, 147] on label "Oxford Office [GEOGRAPHIC_DATA], [GEOGRAPHIC_DATA]" at bounding box center [177, 152] width 133 height 12
click at [108, 150] on input "Oxford Office [GEOGRAPHIC_DATA], [GEOGRAPHIC_DATA]" at bounding box center [105, 153] width 6 height 6
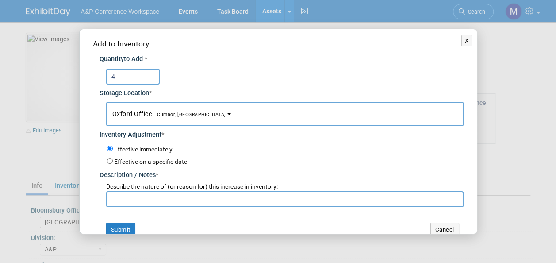
select select "11222978"
click at [189, 201] on input "text" at bounding box center [285, 199] width 358 height 16
paste input "CIOT 2025 Conference Returns"
type input "CIOT 2025 Conference Returns"
click at [112, 231] on button "Submit" at bounding box center [120, 230] width 29 height 14
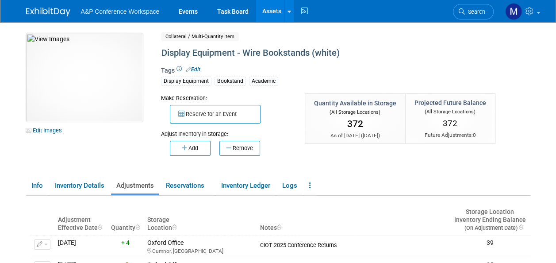
click at [278, 6] on link "Assets" at bounding box center [272, 11] width 32 height 22
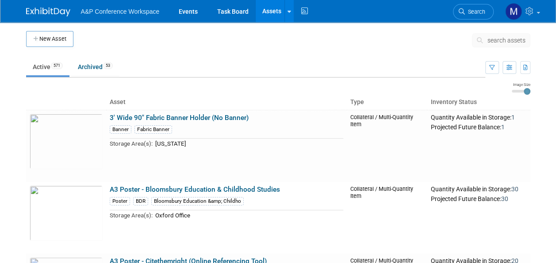
click at [495, 37] on span "search assets" at bounding box center [507, 40] width 38 height 7
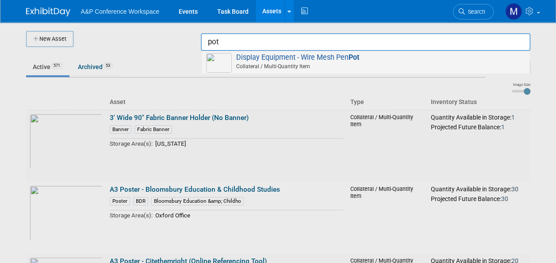
click at [341, 62] on span "Collateral / Multi-Quantity Item" at bounding box center [367, 66] width 316 height 8
type input "Display Equipment - Wire Mesh Pen Pot"
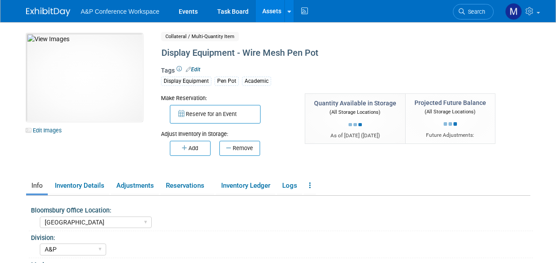
select select "[GEOGRAPHIC_DATA]"
select select "A&P"
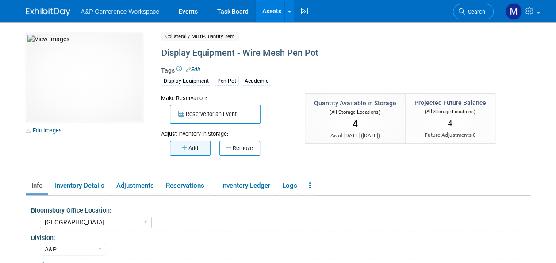
click at [204, 145] on button "Add" at bounding box center [190, 148] width 41 height 15
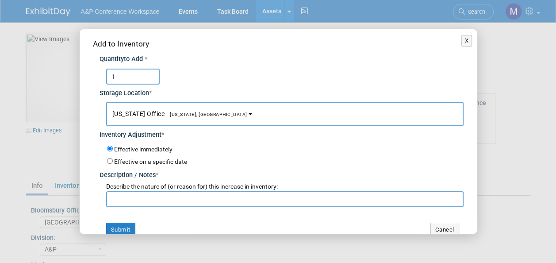
type input "1"
click at [194, 111] on span "New York Office New York, NY" at bounding box center [179, 113] width 135 height 7
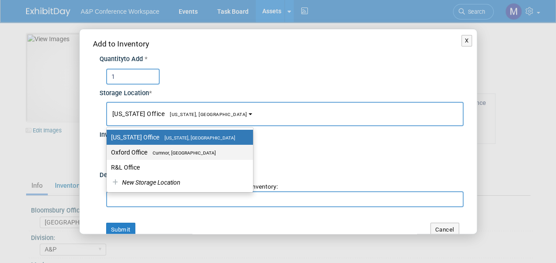
click at [185, 147] on label "Oxford Office Cumnor, United Kingdom" at bounding box center [177, 152] width 133 height 12
click at [108, 150] on input "Oxford Office Cumnor, United Kingdom" at bounding box center [105, 153] width 6 height 6
select select "11222978"
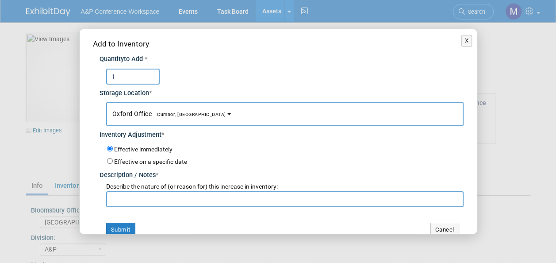
click at [185, 195] on input "text" at bounding box center [285, 199] width 358 height 16
paste input "CIOT 2025 Conference Returns"
type input "CIOT 2025 Conference Returns"
click at [128, 227] on button "Submit" at bounding box center [120, 230] width 29 height 14
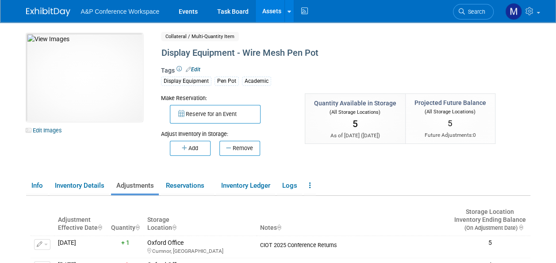
click at [266, 12] on link "Assets" at bounding box center [272, 11] width 32 height 22
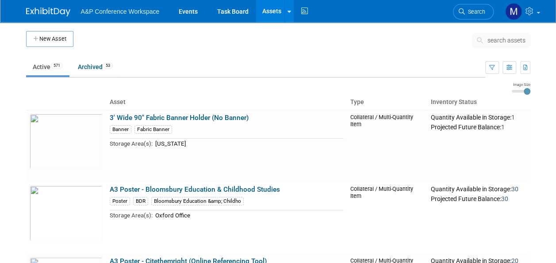
click at [501, 42] on span "search assets" at bounding box center [507, 40] width 38 height 7
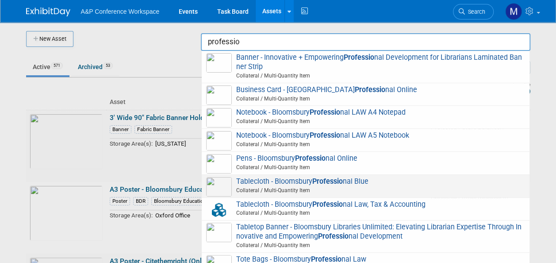
click at [336, 181] on strong "Professio" at bounding box center [327, 181] width 31 height 8
type input "Tablecloth - Bloomsbury Professional Blue"
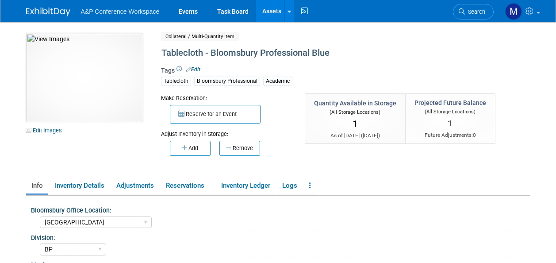
select select "[GEOGRAPHIC_DATA]"
select select "BP"
select select "Louise Morgan"
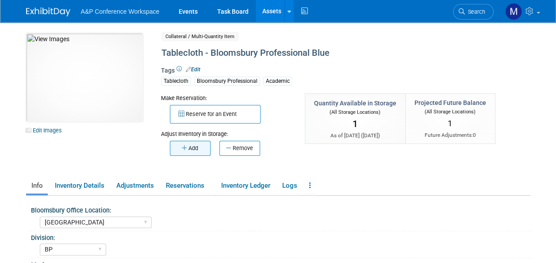
click at [183, 150] on icon "button" at bounding box center [185, 148] width 7 height 6
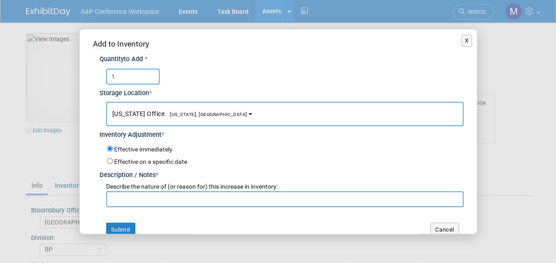
type input "1"
click at [194, 119] on button "New York Office New York, NY" at bounding box center [285, 114] width 358 height 24
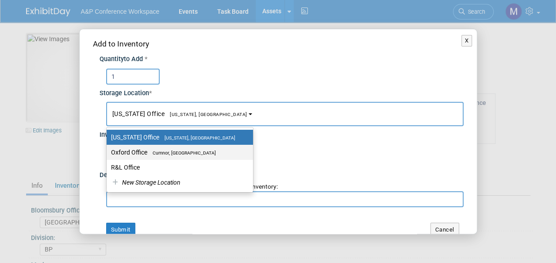
click at [198, 154] on span "Cumnor, [GEOGRAPHIC_DATA]" at bounding box center [181, 153] width 69 height 6
click at [108, 154] on input "Oxford Office Cumnor, United Kingdom" at bounding box center [105, 153] width 6 height 6
select select "11222978"
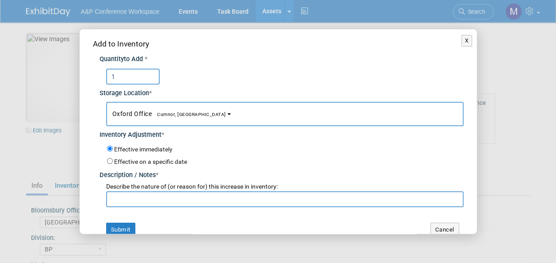
click at [193, 200] on input "text" at bounding box center [285, 199] width 358 height 16
paste input "CIOT 2025 Conference Returns"
type input "CIOT 2025 Conference Returns"
click at [119, 226] on button "Submit" at bounding box center [120, 230] width 29 height 14
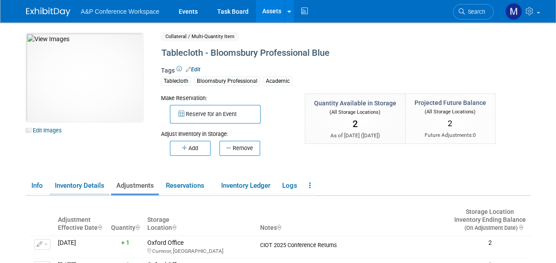
click at [69, 191] on link "Inventory Details" at bounding box center [80, 185] width 60 height 15
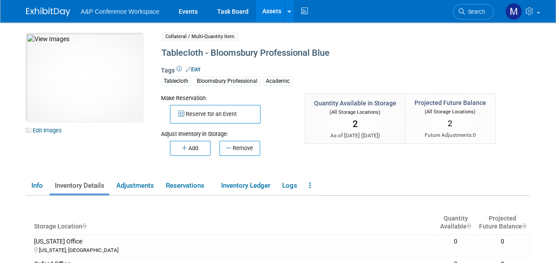
click at [273, 12] on link "Assets" at bounding box center [272, 11] width 32 height 22
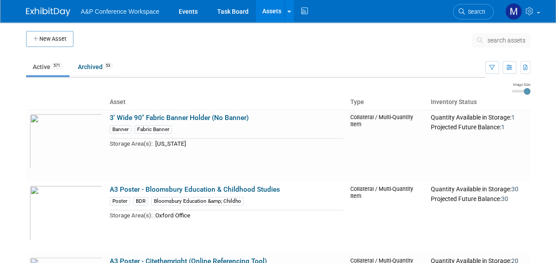
click at [497, 42] on span "search assets" at bounding box center [507, 40] width 38 height 7
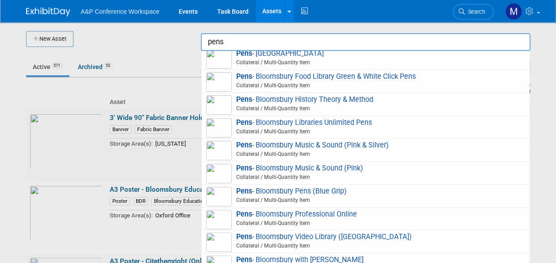
scroll to position [177, 0]
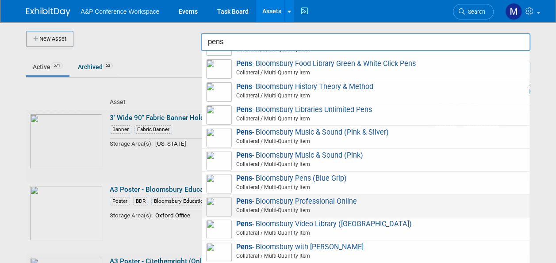
click at [285, 199] on span "Pens - Bloomsbury Professional Online Collateral / Multi-Quantity Item" at bounding box center [365, 206] width 319 height 18
type input "Pens - Bloomsbury Professional Online"
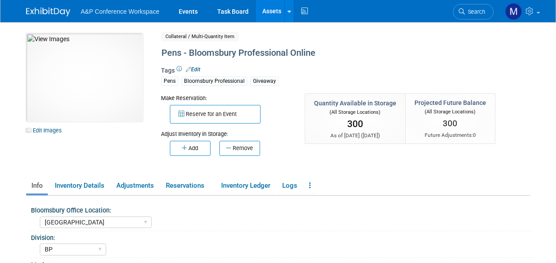
select select "[GEOGRAPHIC_DATA]"
select select "BP"
select select "[PERSON_NAME]"
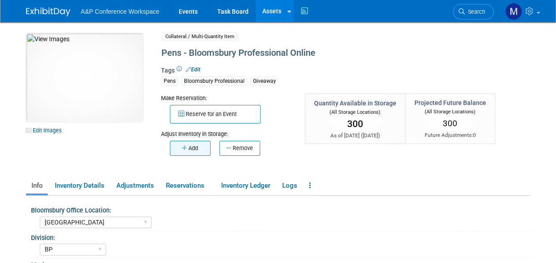
click at [198, 147] on button "Add" at bounding box center [190, 148] width 41 height 15
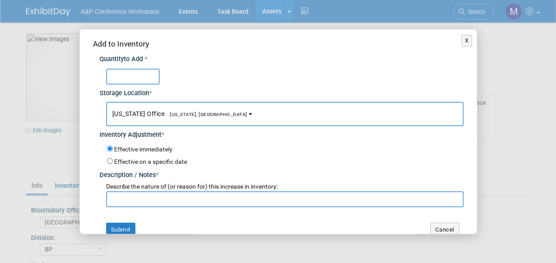
type input "8"
type input "28"
click at [166, 119] on button "New York Office New York, NY" at bounding box center [285, 114] width 358 height 24
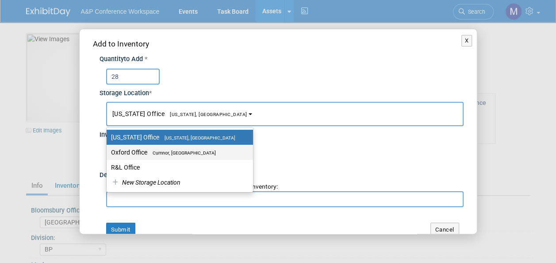
click at [173, 150] on span "Cumnor, [GEOGRAPHIC_DATA]" at bounding box center [181, 153] width 69 height 6
click at [108, 150] on input "Oxford Office Cumnor, United Kingdom" at bounding box center [105, 153] width 6 height 6
select select "11222978"
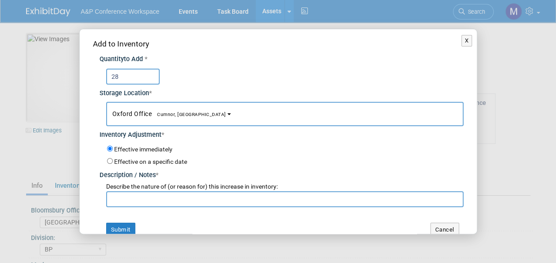
click at [166, 202] on input "text" at bounding box center [285, 199] width 358 height 16
paste input "CIOT 2025 Conference Returns"
type input "CIOT 2025 Conference Returns"
click at [130, 225] on button "Submit" at bounding box center [120, 230] width 29 height 14
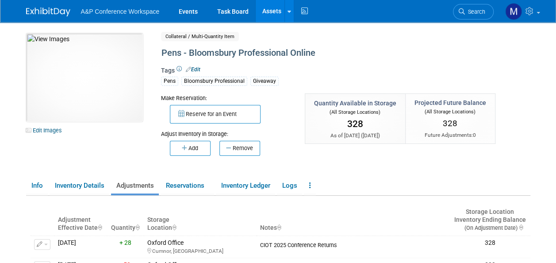
click at [268, 11] on link "Assets" at bounding box center [272, 11] width 32 height 22
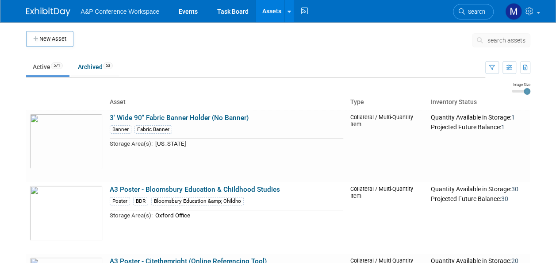
click at [508, 39] on span "search assets" at bounding box center [507, 40] width 38 height 7
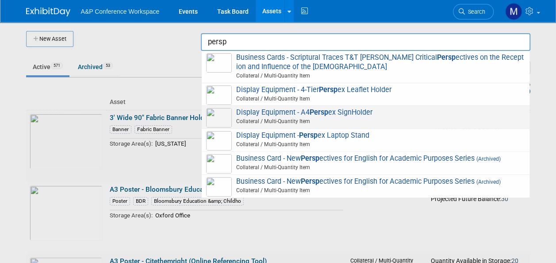
click at [297, 115] on span "Display Equipment - A4 Persp ex SignHolder Collateral / Multi-Quantity Item" at bounding box center [365, 117] width 319 height 18
type input "Display Equipment - A4 Perspex SignHolder"
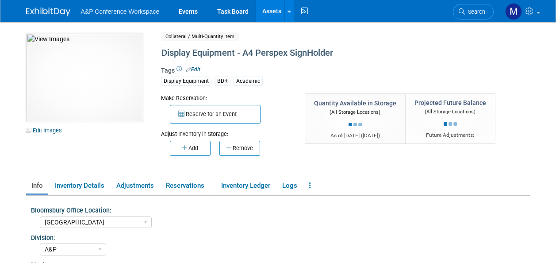
select select "[GEOGRAPHIC_DATA]"
select select "A&P"
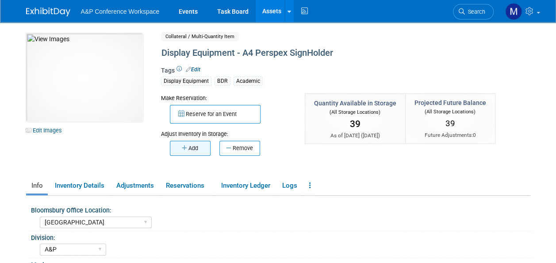
click at [193, 142] on button "Add" at bounding box center [190, 148] width 41 height 15
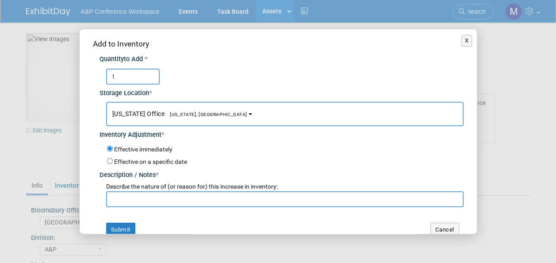
type input "1"
click at [171, 119] on button "New York Office New York, NY" at bounding box center [285, 114] width 358 height 24
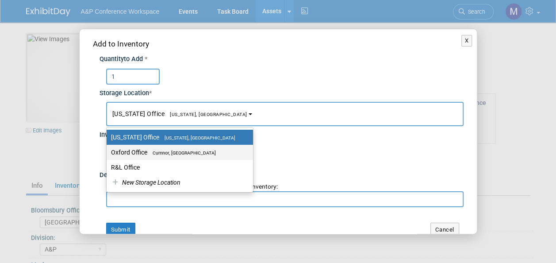
click at [174, 151] on span "Cumnor, [GEOGRAPHIC_DATA]" at bounding box center [181, 153] width 69 height 6
click at [108, 151] on input "Oxford Office Cumnor, United Kingdom" at bounding box center [105, 153] width 6 height 6
select select "11222978"
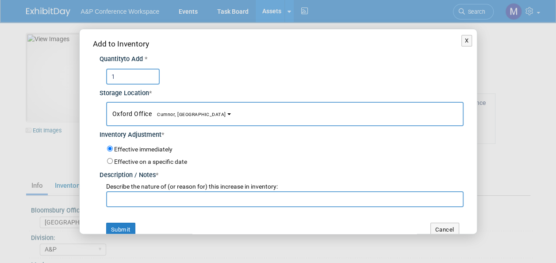
click at [180, 196] on input "text" at bounding box center [285, 199] width 358 height 16
paste input "CIOT 2025 Conference Returns"
type input "CIOT 2025 Conference Returns"
click at [128, 227] on button "Submit" at bounding box center [120, 230] width 29 height 14
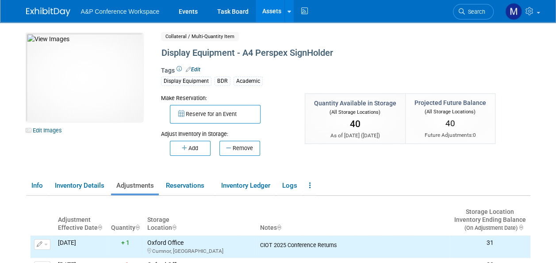
click at [269, 9] on link "Assets" at bounding box center [272, 11] width 32 height 22
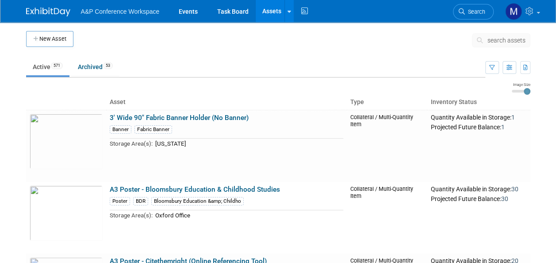
click at [494, 42] on span "search assets" at bounding box center [507, 40] width 38 height 7
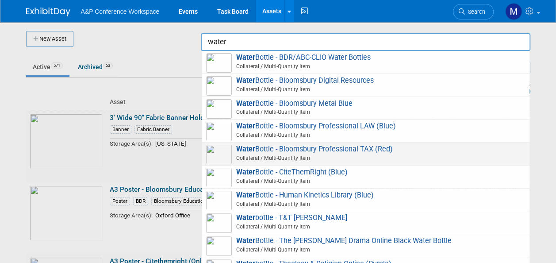
click at [300, 149] on span "Water Bottle - Bloomsbury Professional TAX (Red) Collateral / Multi-Quantity It…" at bounding box center [365, 154] width 319 height 18
type input "Water Bottle - Bloomsbury Professional TAX (Red)"
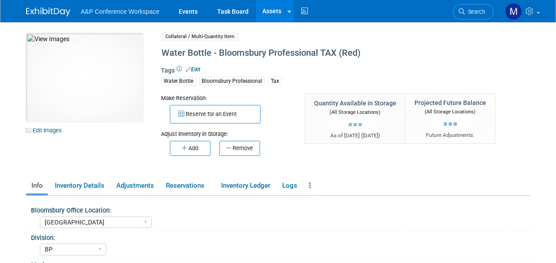
select select "[GEOGRAPHIC_DATA]"
select select "BP"
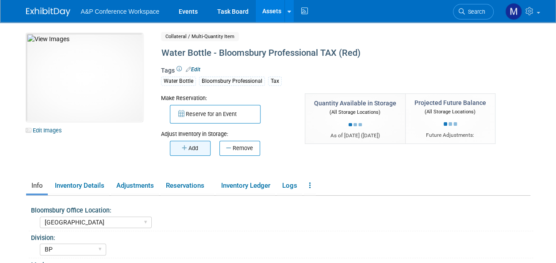
click at [204, 148] on button "Add" at bounding box center [190, 148] width 41 height 15
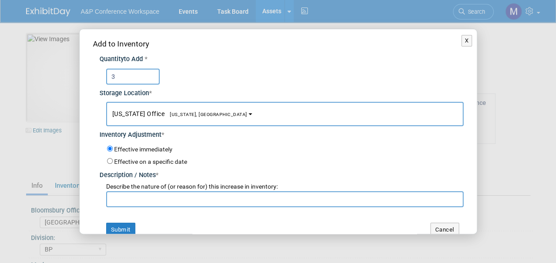
type input "3"
click at [194, 108] on button "New York Office New York, NY" at bounding box center [285, 114] width 358 height 24
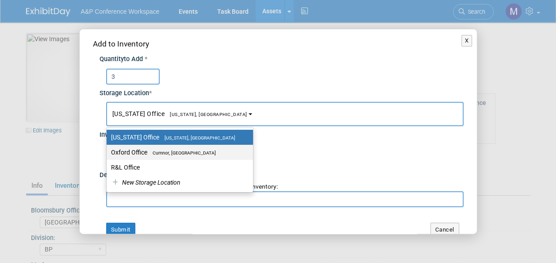
click at [196, 152] on span "Cumnor, [GEOGRAPHIC_DATA]" at bounding box center [181, 153] width 69 height 6
click at [108, 152] on input "Oxford Office Cumnor, United Kingdom" at bounding box center [105, 153] width 6 height 6
select select "11222978"
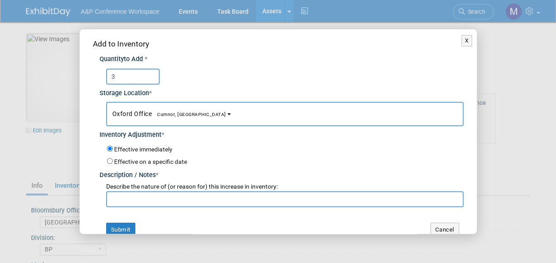
click at [195, 194] on input "text" at bounding box center [285, 199] width 358 height 16
paste input "CIOT 2025 Conference Returns"
type input "CIOT 2025 Conference Returns"
click at [123, 225] on button "Submit" at bounding box center [120, 230] width 29 height 14
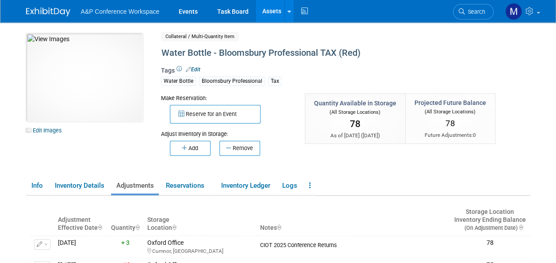
click at [277, 14] on link "Assets" at bounding box center [272, 11] width 32 height 22
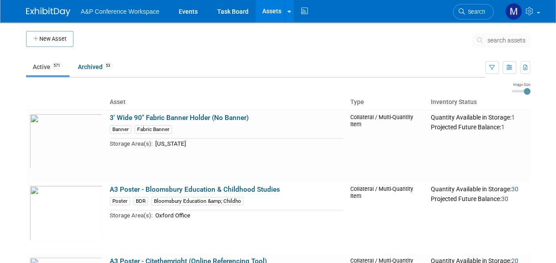
click at [495, 42] on span "search assets" at bounding box center [507, 40] width 38 height 7
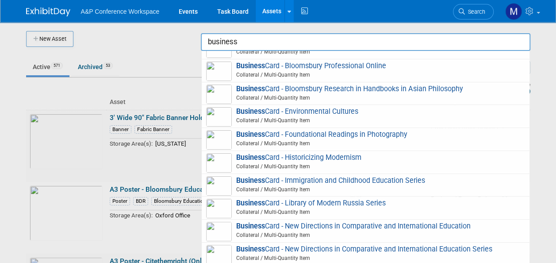
scroll to position [44, 0]
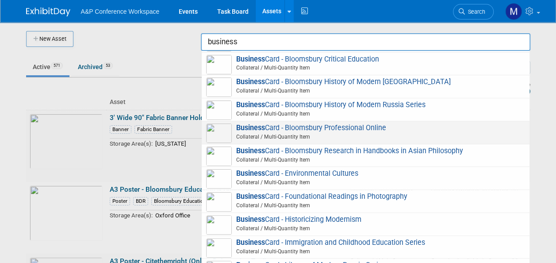
click at [328, 127] on span "Business Card - Bloomsbury Professional Online Collateral / Multi-Quantity Item" at bounding box center [365, 132] width 319 height 18
type input "Business Card - Bloomsbury Professional Online"
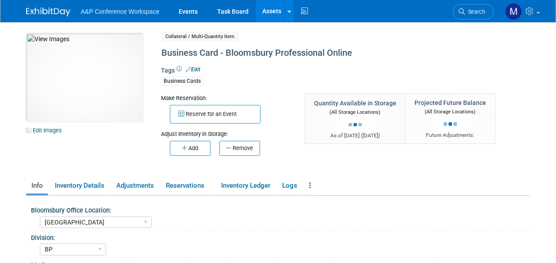
select select "[GEOGRAPHIC_DATA]"
select select "BP"
select select "[PERSON_NAME]"
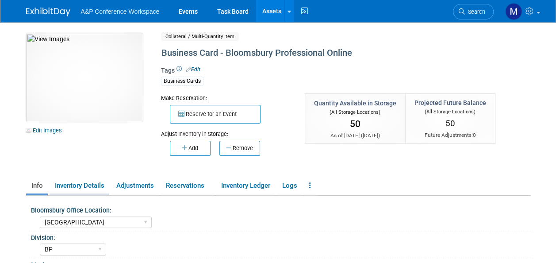
click at [90, 185] on link "Inventory Details" at bounding box center [80, 185] width 60 height 15
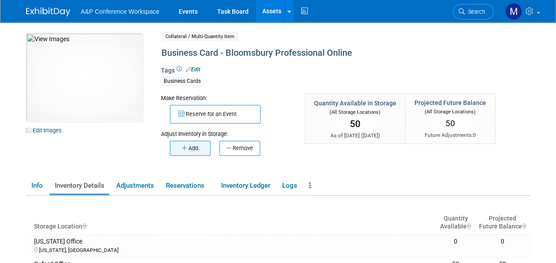
click at [182, 145] on icon "button" at bounding box center [185, 148] width 7 height 6
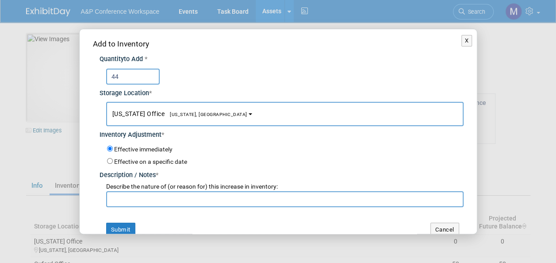
type input "44"
click at [183, 111] on span "[US_STATE] Office [US_STATE], [GEOGRAPHIC_DATA]" at bounding box center [179, 113] width 135 height 7
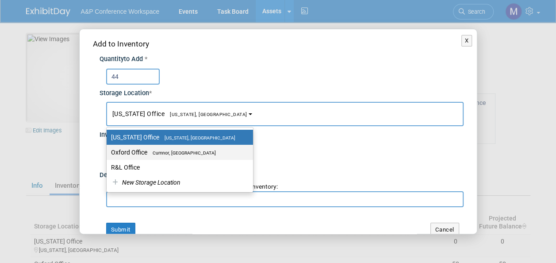
click at [190, 156] on label "Oxford Office [GEOGRAPHIC_DATA], [GEOGRAPHIC_DATA]" at bounding box center [177, 152] width 133 height 12
click at [108, 155] on input "Oxford Office [GEOGRAPHIC_DATA], [GEOGRAPHIC_DATA]" at bounding box center [105, 153] width 6 height 6
select select "11222978"
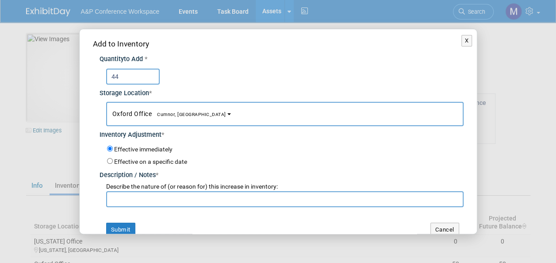
click at [166, 197] on input "text" at bounding box center [285, 199] width 358 height 16
paste input "CIOT 2025 Conference Returns"
type input "CIOT 2025 Conference Returns"
click at [131, 224] on button "Submit" at bounding box center [120, 230] width 29 height 14
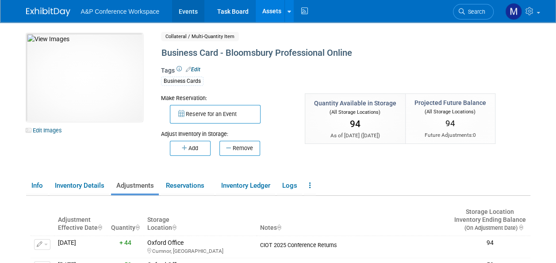
click at [188, 8] on link "Events" at bounding box center [188, 11] width 32 height 22
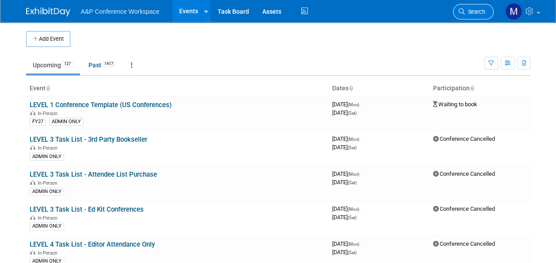
click at [475, 12] on span "Search" at bounding box center [475, 11] width 20 height 7
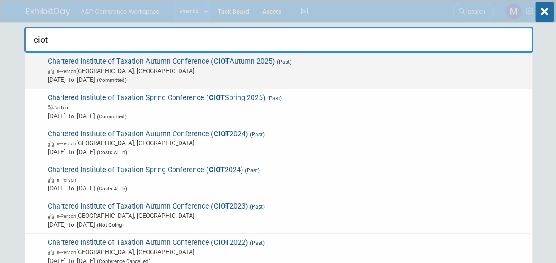
type input "ciot"
click at [203, 62] on span "Chartered Institute of Taxation Autumn Conference ( CIOT Autumn 2025) (Past) In…" at bounding box center [286, 70] width 483 height 27
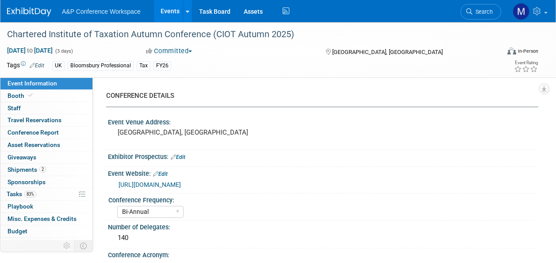
select select "Bi-Annual"
select select "Level 2"
select select "In-Person Booth"
select select "Tax & Accounting"
select select "Bloomsbury Professional"
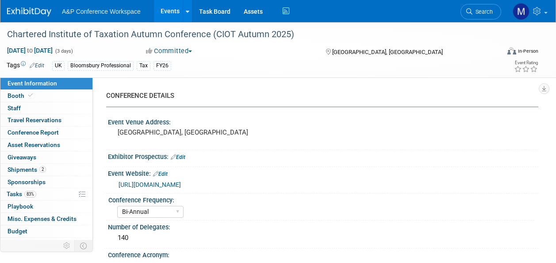
select select "[PERSON_NAME]"
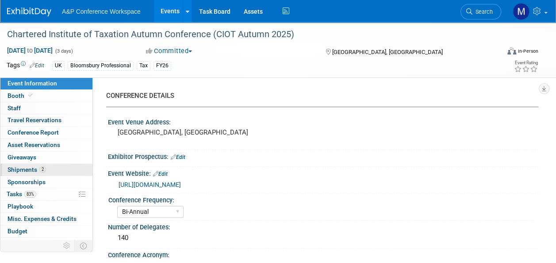
scroll to position [32, 0]
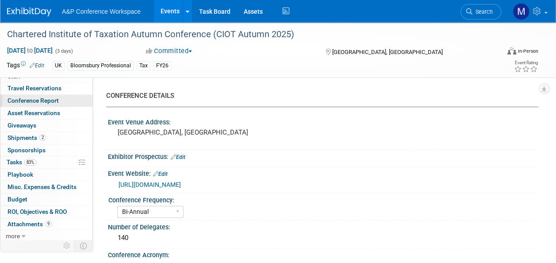
click at [63, 100] on link "Conference Report" at bounding box center [46, 101] width 92 height 12
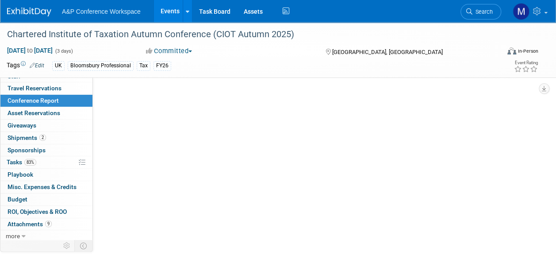
select select "NO"
select select "YES"
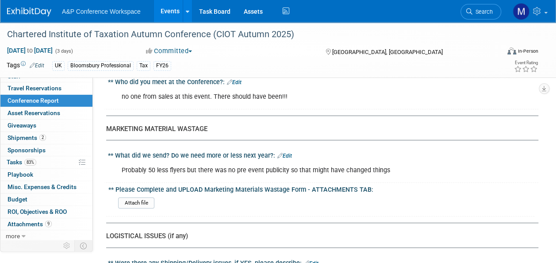
scroll to position [1638, 0]
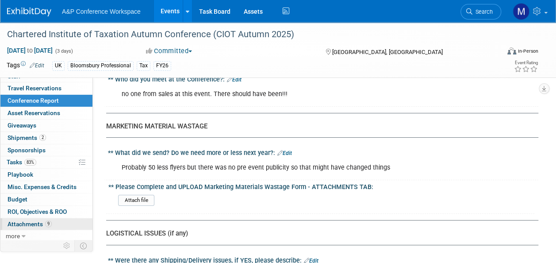
click at [35, 223] on span "Attachments 9" at bounding box center [30, 223] width 44 height 7
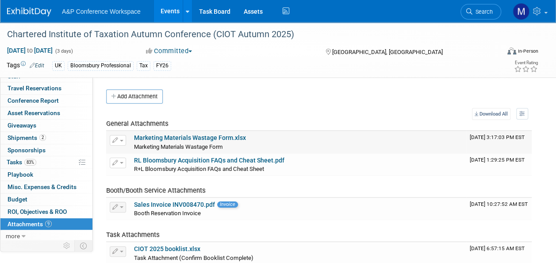
click at [211, 137] on link "Marketing Materials Wastage Form.xlsx" at bounding box center [190, 137] width 112 height 7
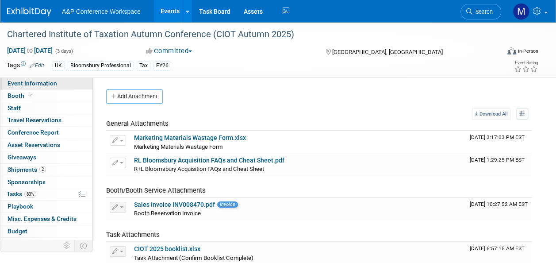
click at [61, 82] on link "Event Information" at bounding box center [46, 83] width 92 height 12
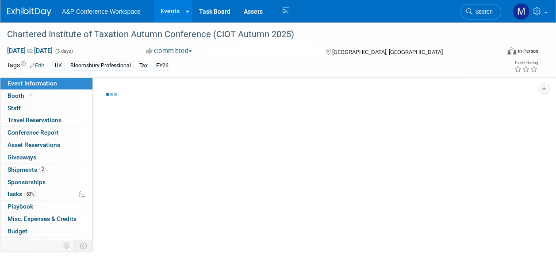
select select "Bi-Annual"
select select "Level 2"
select select "In-Person Booth"
select select "Tax & Accounting"
select select "Bloomsbury Professional"
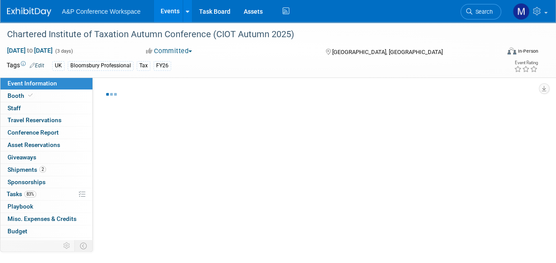
select select "Matt Hambridge"
select select "Louise Morgan"
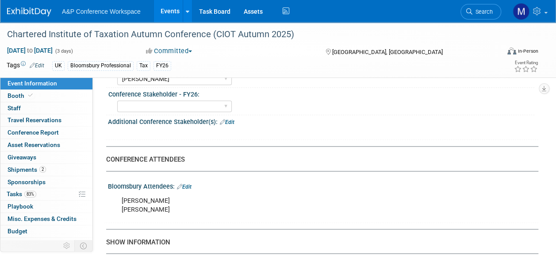
scroll to position [487, 0]
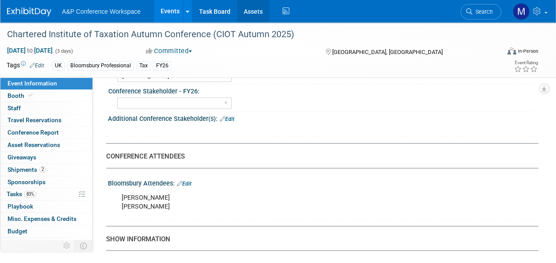
click at [250, 15] on link "Assets" at bounding box center [253, 11] width 32 height 22
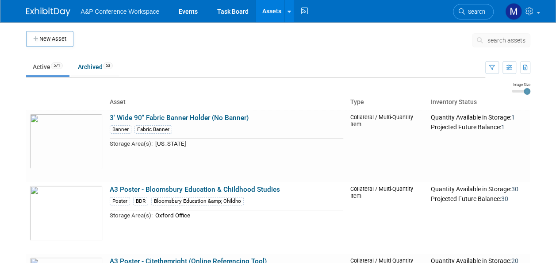
click at [491, 43] on span "search assets" at bounding box center [507, 40] width 38 height 7
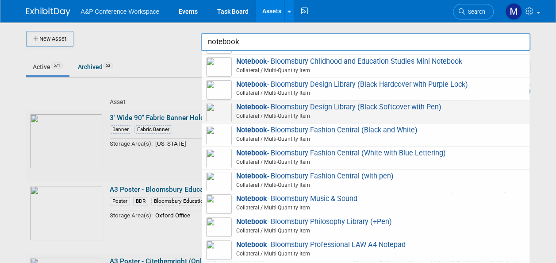
scroll to position [89, 0]
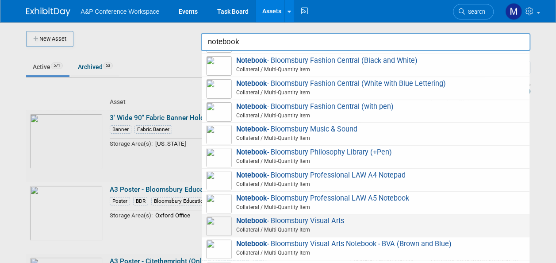
click at [331, 221] on span "Notebook - Bloomsbury Visual Arts Collateral / Multi-Quantity Item" at bounding box center [365, 225] width 319 height 18
type input "Notebook - Bloomsbury Visual Arts"
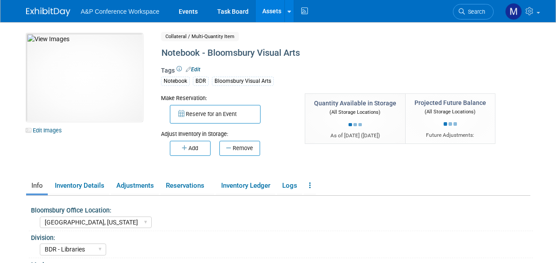
select select "[GEOGRAPHIC_DATA], [US_STATE]"
select select "BDR - Libraries"
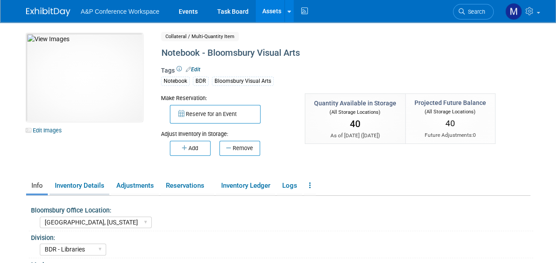
click at [98, 186] on link "Inventory Details" at bounding box center [80, 185] width 60 height 15
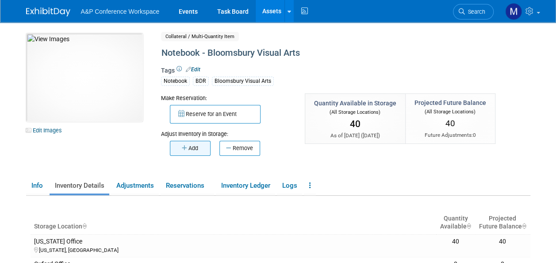
click at [194, 151] on button "Add" at bounding box center [190, 148] width 41 height 15
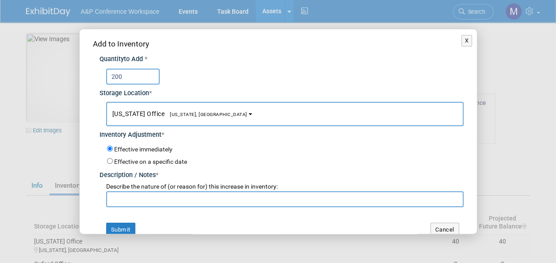
type input "200"
click at [167, 114] on span "[US_STATE], [GEOGRAPHIC_DATA]" at bounding box center [206, 115] width 83 height 6
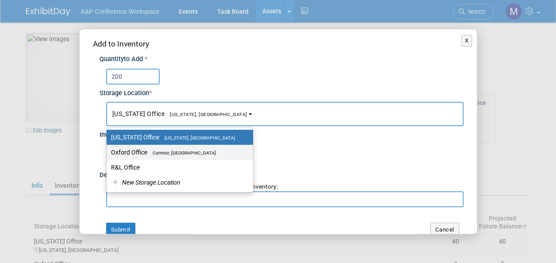
click at [161, 154] on span "Cumnor, [GEOGRAPHIC_DATA]" at bounding box center [181, 153] width 69 height 6
click at [108, 154] on input "Oxford Office [GEOGRAPHIC_DATA], [GEOGRAPHIC_DATA]" at bounding box center [105, 153] width 6 height 6
select select "11222978"
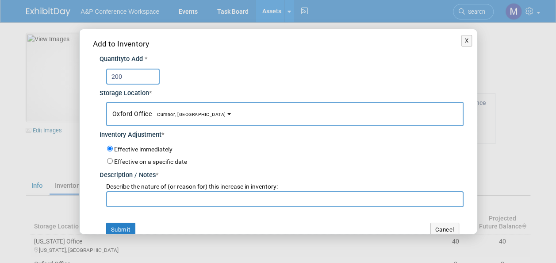
click at [154, 204] on input "text" at bounding box center [285, 199] width 358 height 16
type input "New Stock"
click at [124, 226] on button "Submit" at bounding box center [120, 230] width 29 height 14
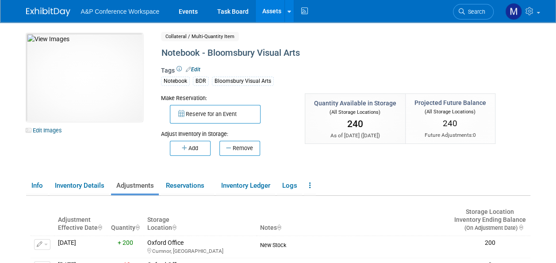
click at [270, 9] on link "Assets" at bounding box center [272, 11] width 32 height 22
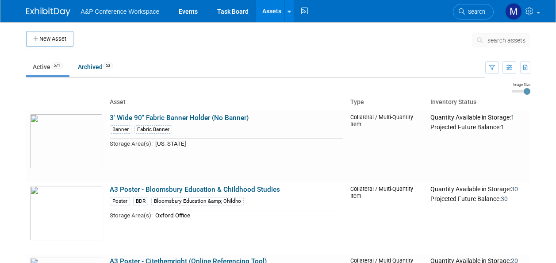
click at [516, 39] on span "search assets" at bounding box center [507, 40] width 38 height 7
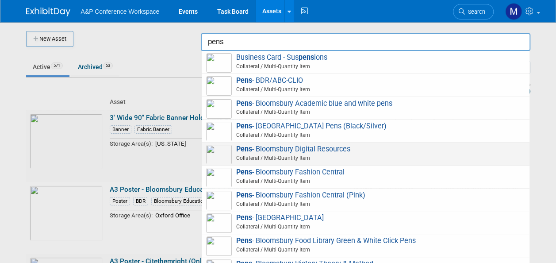
click at [289, 147] on span "Pens - Bloomsbury Digital Resources Collateral / Multi-Quantity Item" at bounding box center [365, 154] width 319 height 18
type input "Pens - Bloomsbury Digital Resources"
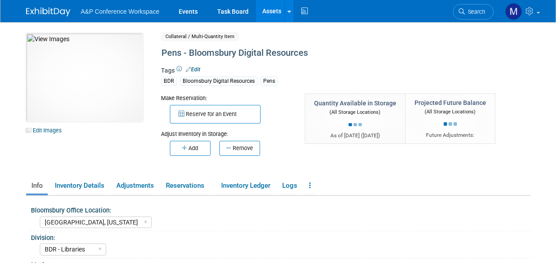
select select "[GEOGRAPHIC_DATA], [US_STATE]"
select select "BDR - Libraries"
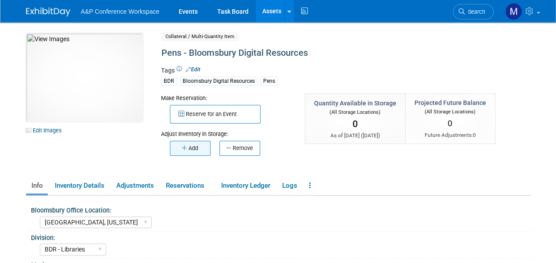
click at [185, 146] on icon "button" at bounding box center [185, 148] width 7 height 6
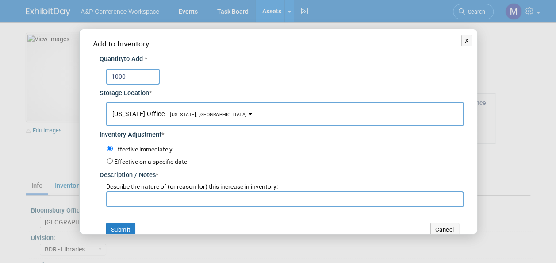
type input "1000"
click at [174, 108] on button "New York Office New York, NY" at bounding box center [285, 114] width 358 height 24
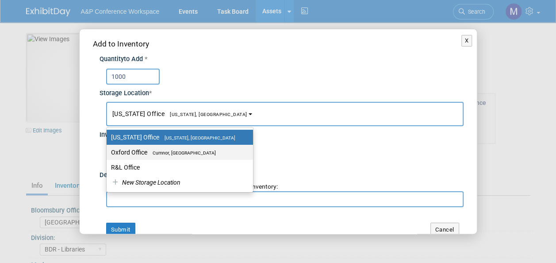
click at [177, 147] on label "Oxford Office Cumnor, United Kingdom" at bounding box center [177, 152] width 133 height 12
click at [108, 150] on input "Oxford Office Cumnor, United Kingdom" at bounding box center [105, 153] width 6 height 6
select select "11222978"
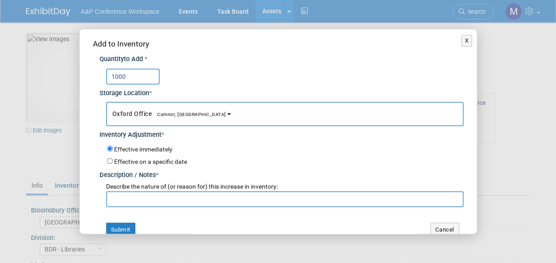
click at [177, 197] on input "text" at bounding box center [285, 199] width 358 height 16
type input "New Stock"
click at [123, 229] on button "Submit" at bounding box center [120, 230] width 29 height 14
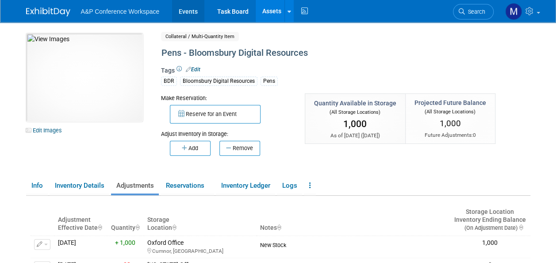
click at [193, 7] on link "Events" at bounding box center [188, 11] width 32 height 22
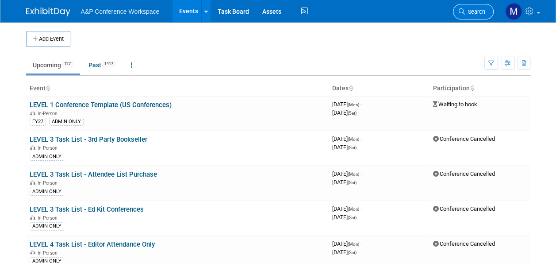
click at [478, 9] on span "Search" at bounding box center [475, 11] width 20 height 7
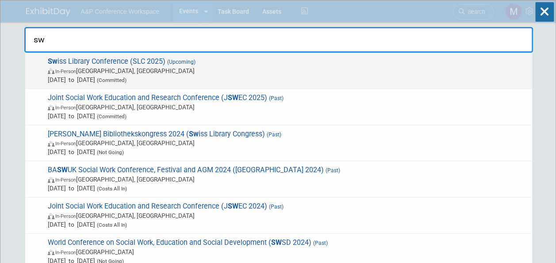
type input "sw"
click at [143, 58] on span "Sw iss Library Conference (SLC 2025) (Upcoming) In-Person [GEOGRAPHIC_DATA], [G…" at bounding box center [286, 70] width 483 height 27
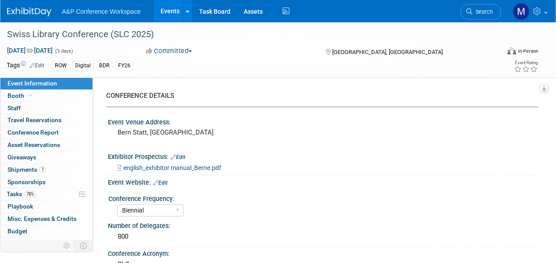
select select "Biennial"
select select "Level 2"
select select "In-Person Booth"
select select "Libraries"
select select "Bloomsbury Digital Resources"
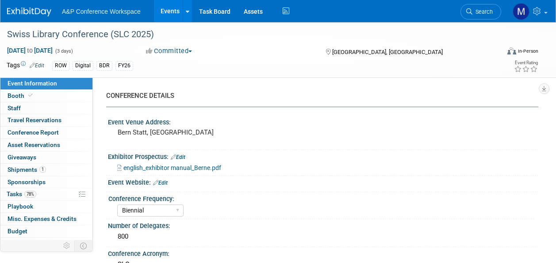
select select "[PERSON_NAME]"
select select "BDR Product Awareness and Trial Generation​"
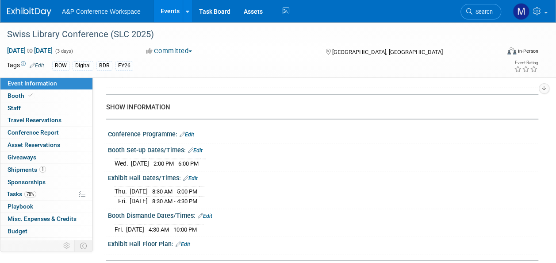
scroll to position [575, 0]
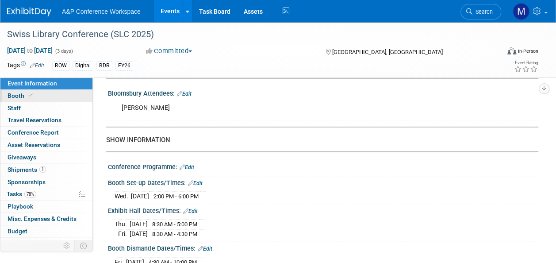
click at [35, 93] on link "Booth" at bounding box center [46, 96] width 92 height 12
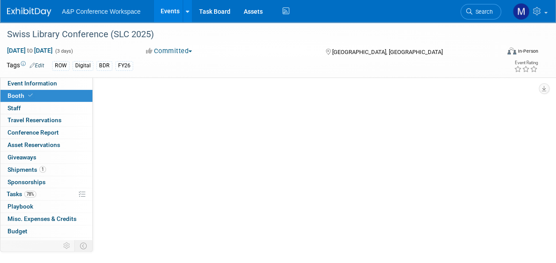
scroll to position [0, 0]
select select "DIGI"
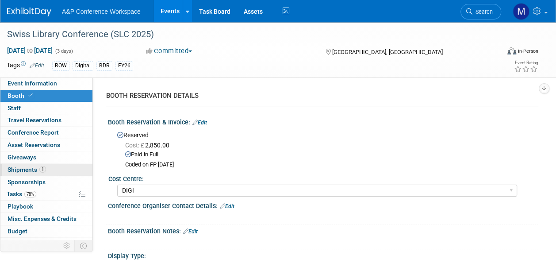
click at [68, 167] on link "1 Shipments 1" at bounding box center [46, 170] width 92 height 12
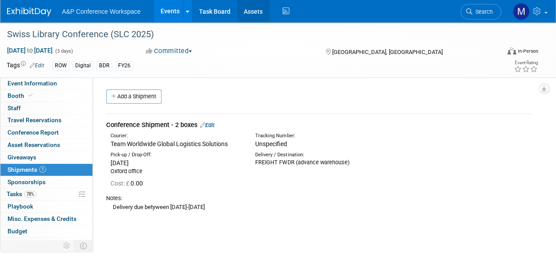
click at [239, 11] on link "Assets" at bounding box center [253, 11] width 32 height 22
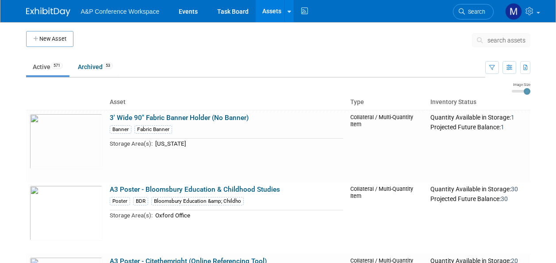
click at [505, 43] on span "search assets" at bounding box center [507, 40] width 38 height 7
click at [509, 42] on span "search assets" at bounding box center [507, 40] width 38 height 7
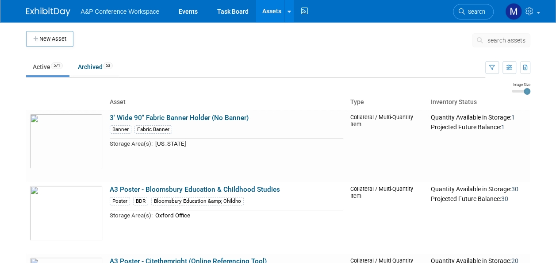
click at [509, 42] on span "search assets" at bounding box center [507, 40] width 38 height 7
click at [503, 42] on span "search assets" at bounding box center [507, 40] width 38 height 7
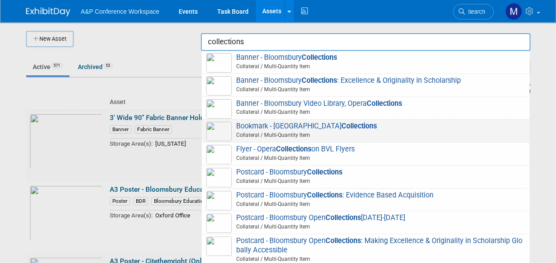
click at [277, 126] on span "Bookmark - Bloomsbury Collections Collateral / Multi-Quantity Item" at bounding box center [365, 131] width 319 height 18
type input "Bookmark - Bloomsbury Collections"
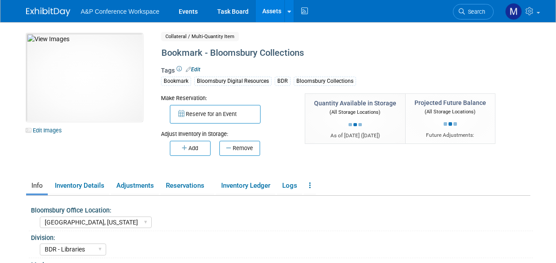
select select "[GEOGRAPHIC_DATA], [US_STATE]"
select select "BDR - Libraries"
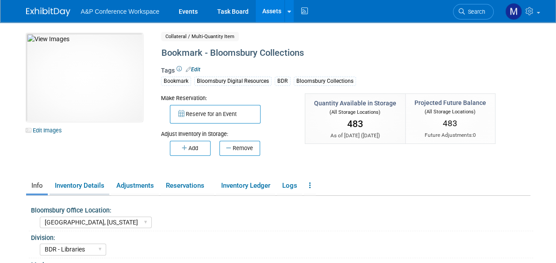
click at [100, 183] on link "Inventory Details" at bounding box center [80, 185] width 60 height 15
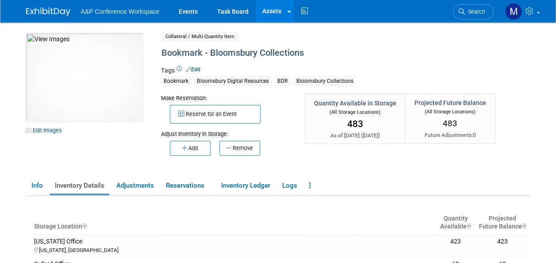
click at [257, 148] on button "Remove" at bounding box center [240, 148] width 41 height 15
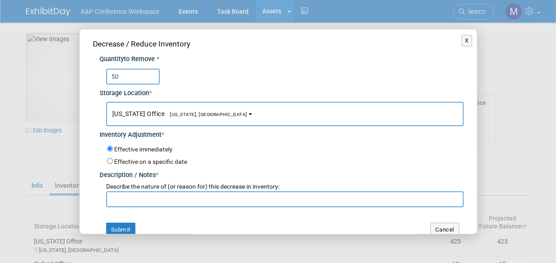
type input "50"
click at [164, 109] on button "[US_STATE] Office [US_STATE], [GEOGRAPHIC_DATA]" at bounding box center [285, 114] width 358 height 24
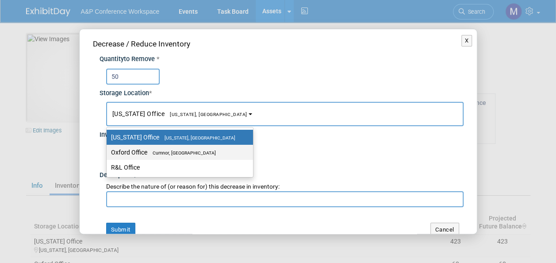
click at [172, 145] on link "Oxford Office [GEOGRAPHIC_DATA], [GEOGRAPHIC_DATA]" at bounding box center [180, 152] width 146 height 15
click at [177, 157] on label "Oxford Office [GEOGRAPHIC_DATA], [GEOGRAPHIC_DATA]" at bounding box center [177, 152] width 133 height 12
click at [108, 155] on input "Oxford Office [GEOGRAPHIC_DATA], [GEOGRAPHIC_DATA]" at bounding box center [105, 153] width 6 height 6
select select "11222978"
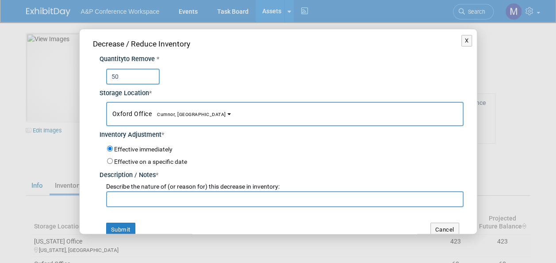
click at [168, 197] on input "text" at bounding box center [285, 199] width 358 height 16
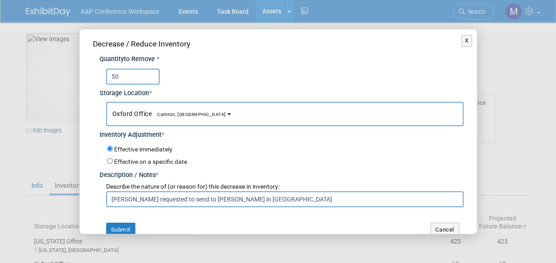
drag, startPoint x: 282, startPoint y: 198, endPoint x: 109, endPoint y: 206, distance: 173.7
click at [109, 206] on div "Decrease / Reduce Inventory Quantity to Remove * 50 Storage Location * New York…" at bounding box center [278, 137] width 397 height 216
type input "Lynsay Williams requested to send to Rob Hooton in London"
click at [124, 226] on button "Submit" at bounding box center [120, 230] width 29 height 14
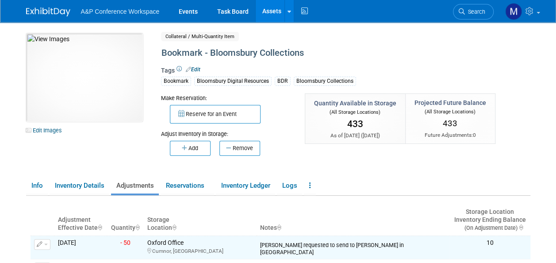
click at [265, 12] on link "Assets" at bounding box center [272, 11] width 32 height 22
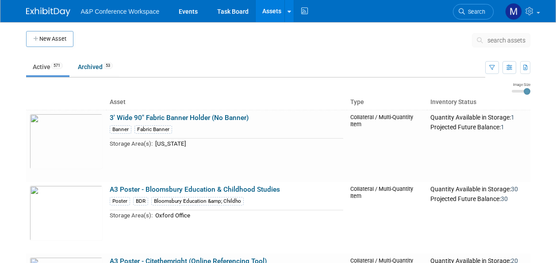
click at [493, 39] on span "search assets" at bounding box center [507, 40] width 38 height 7
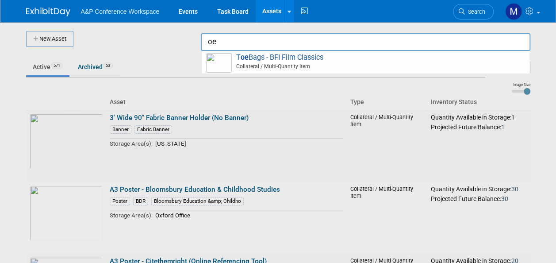
type input "o"
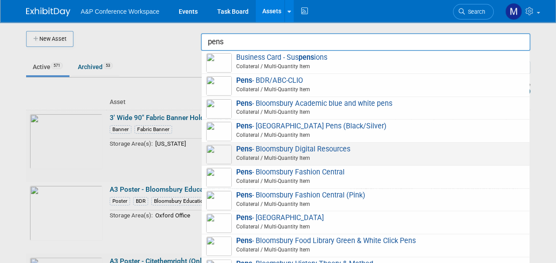
click at [296, 145] on span "Pens - Bloomsbury Digital Resources Collateral / Multi-Quantity Item" at bounding box center [365, 154] width 319 height 18
type input "Pens - Bloomsbury Digital Resources"
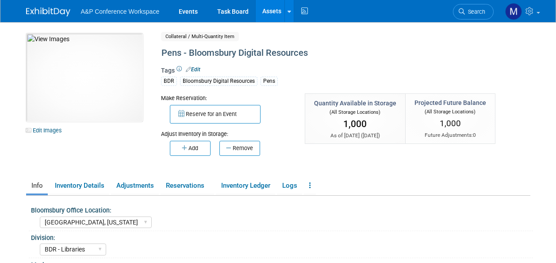
select select "[GEOGRAPHIC_DATA], [US_STATE]"
select select "BDR - Libraries"
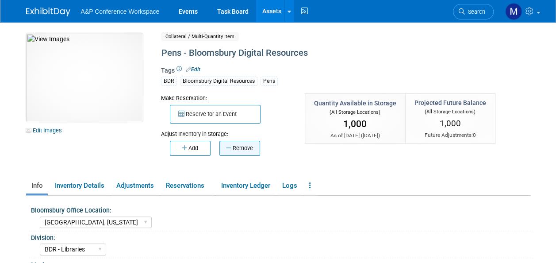
click at [244, 148] on button "Remove" at bounding box center [240, 148] width 41 height 15
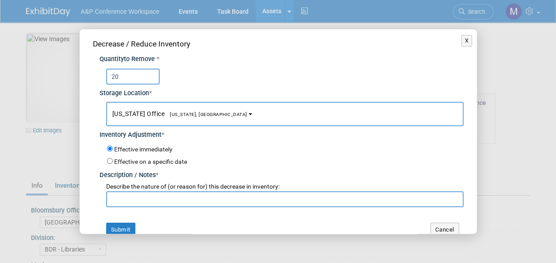
type input "20"
click at [192, 113] on span "[US_STATE], [GEOGRAPHIC_DATA]" at bounding box center [206, 115] width 83 height 6
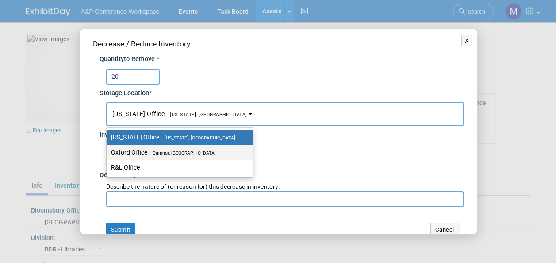
click at [189, 151] on span "Cumnor, [GEOGRAPHIC_DATA]" at bounding box center [181, 153] width 69 height 6
click at [108, 151] on input "Oxford Office [GEOGRAPHIC_DATA], [GEOGRAPHIC_DATA]" at bounding box center [105, 153] width 6 height 6
select select "11222978"
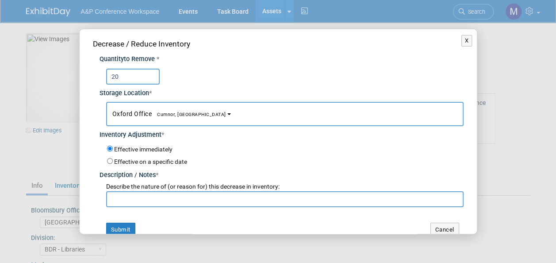
click at [187, 202] on input "text" at bounding box center [285, 199] width 358 height 16
paste input "[PERSON_NAME] requested to send to [PERSON_NAME] in [GEOGRAPHIC_DATA]"
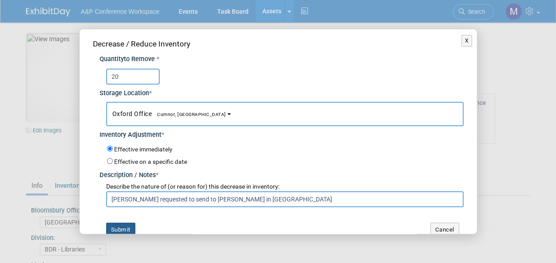
type input "[PERSON_NAME] requested to send to [PERSON_NAME] in [GEOGRAPHIC_DATA]"
click at [125, 226] on button "Submit" at bounding box center [120, 230] width 29 height 14
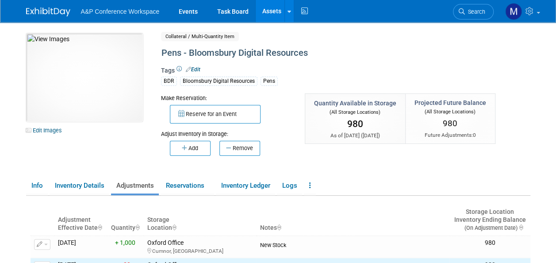
click at [274, 10] on link "Assets" at bounding box center [272, 11] width 32 height 22
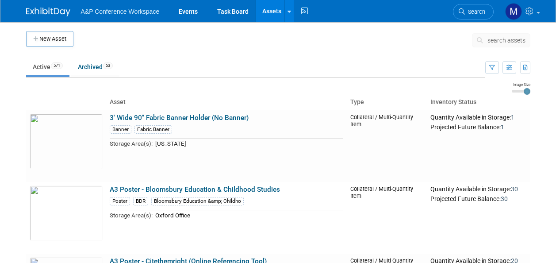
click at [491, 41] on span "search assets" at bounding box center [507, 40] width 38 height 7
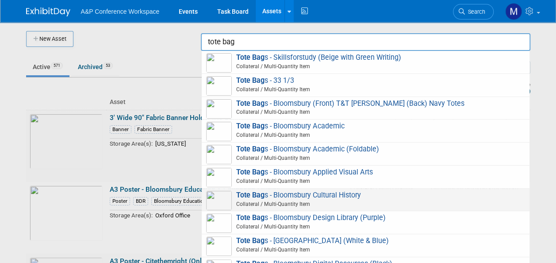
scroll to position [44, 0]
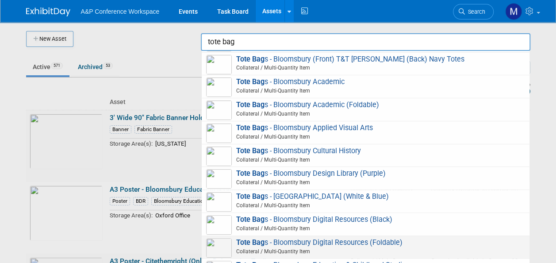
click at [311, 240] on span "Tote Bag s - Bloomsbury Digital Resources (Foldable) Collateral / Multi-Quantit…" at bounding box center [365, 247] width 319 height 18
type input "Tote Bags - Bloomsbury Digital Resources (Foldable)"
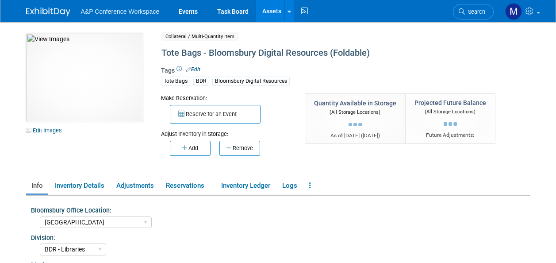
select select "[GEOGRAPHIC_DATA]"
select select "BDR - Libraries"
select select "[PERSON_NAME]"
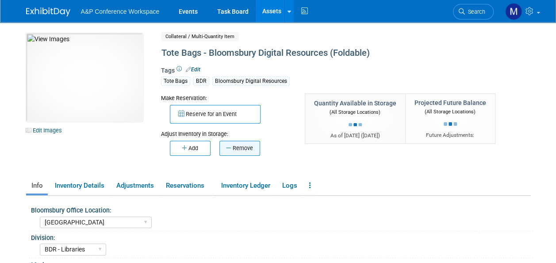
click at [241, 143] on button "Remove" at bounding box center [240, 148] width 41 height 15
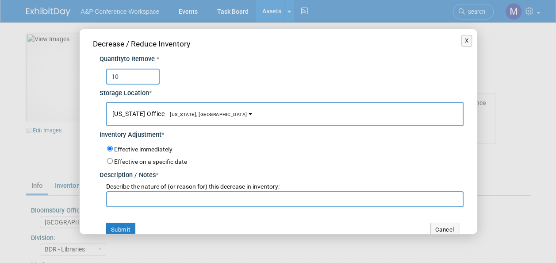
type input "10"
click at [177, 115] on span "[US_STATE], [GEOGRAPHIC_DATA]" at bounding box center [206, 115] width 83 height 6
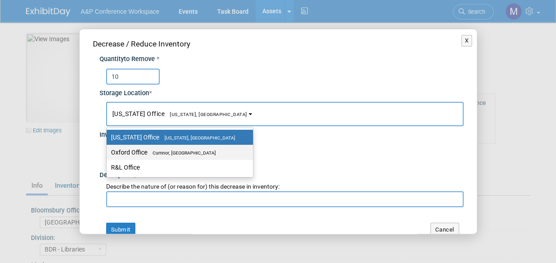
click at [184, 151] on span "Cumnor, [GEOGRAPHIC_DATA]" at bounding box center [181, 153] width 69 height 6
click at [108, 151] on input "Oxford Office [GEOGRAPHIC_DATA], [GEOGRAPHIC_DATA]" at bounding box center [105, 153] width 6 height 6
select select "11222978"
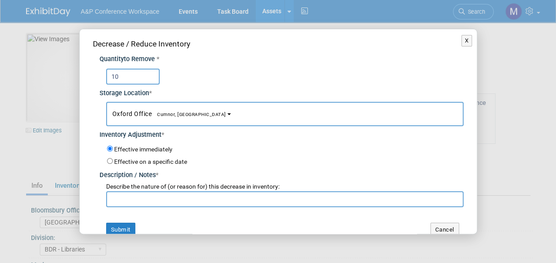
click at [180, 201] on input "text" at bounding box center [285, 199] width 358 height 16
paste input "[PERSON_NAME] requested to send to [PERSON_NAME] in [GEOGRAPHIC_DATA]"
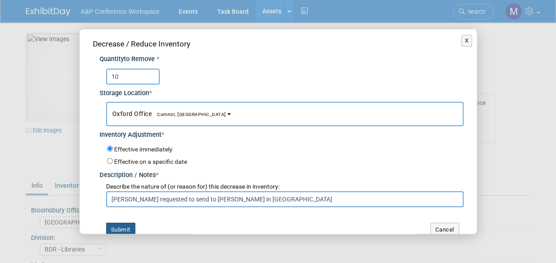
type input "[PERSON_NAME] requested to send to [PERSON_NAME] in [GEOGRAPHIC_DATA]"
click at [123, 230] on button "Submit" at bounding box center [120, 230] width 29 height 14
